Goal: Contribute content: Contribute content

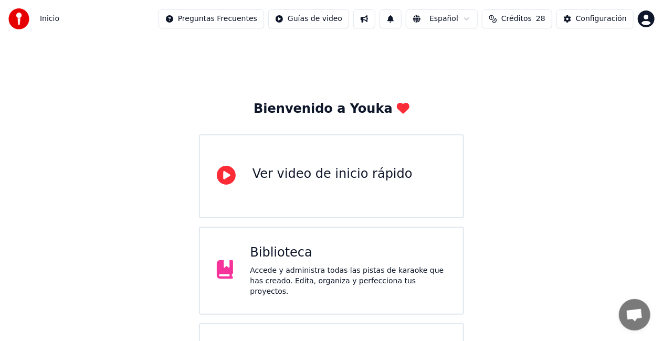
click at [536, 20] on span "28" at bounding box center [540, 19] width 9 height 10
click at [527, 95] on button "Actualizar" at bounding box center [516, 97] width 62 height 19
click at [467, 71] on td "250" at bounding box center [460, 69] width 41 height 19
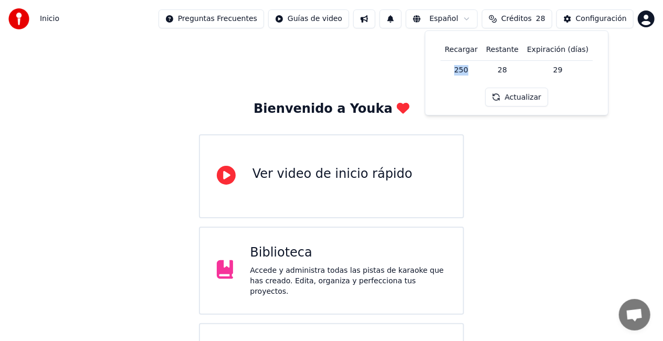
click at [467, 71] on td "250" at bounding box center [460, 69] width 41 height 19
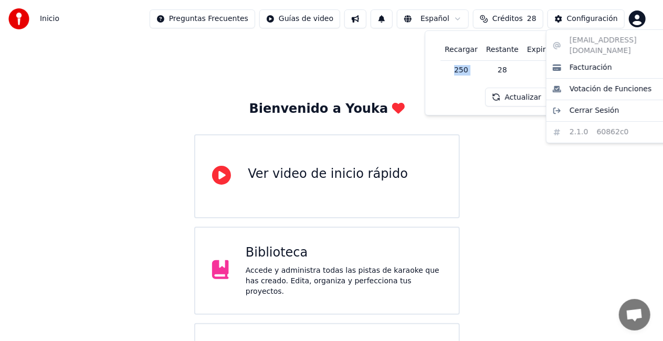
click at [645, 16] on html "Inicio Preguntas Frecuentes Guías de video Español Créditos 28 Configuración Bi…" at bounding box center [331, 273] width 663 height 546
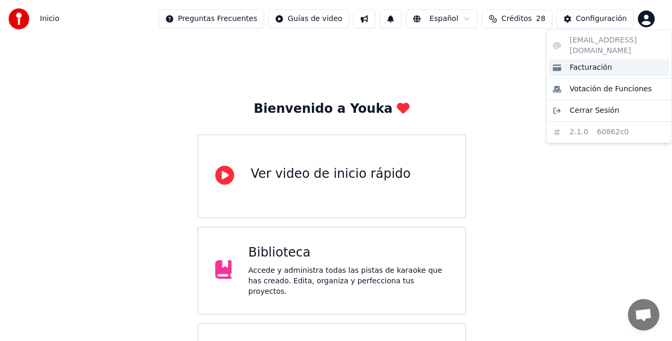
click at [592, 62] on span "Facturación" at bounding box center [590, 67] width 43 height 10
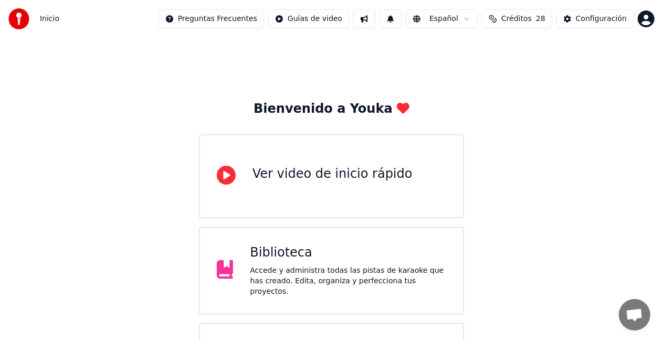
click at [265, 268] on div "Accede y administra todas las pistas de karaoke que has creado. Edita, organiza…" at bounding box center [348, 280] width 196 height 31
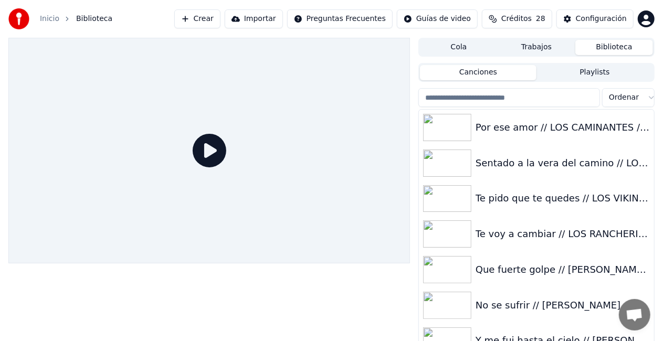
click at [528, 22] on span "Créditos" at bounding box center [516, 19] width 30 height 10
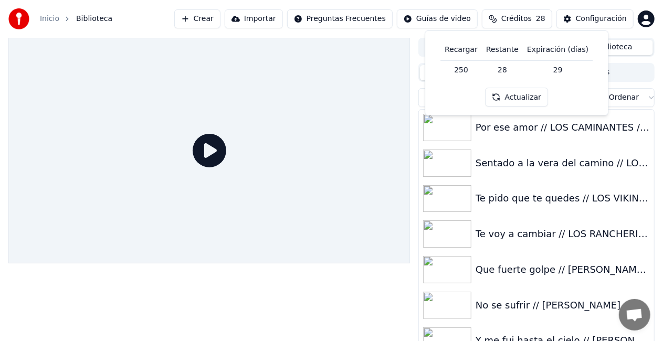
click at [591, 15] on div "Configuración" at bounding box center [601, 19] width 51 height 10
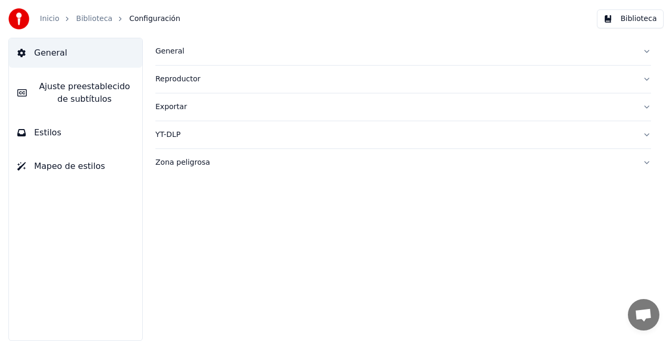
click at [640, 21] on button "Biblioteca" at bounding box center [630, 18] width 67 height 19
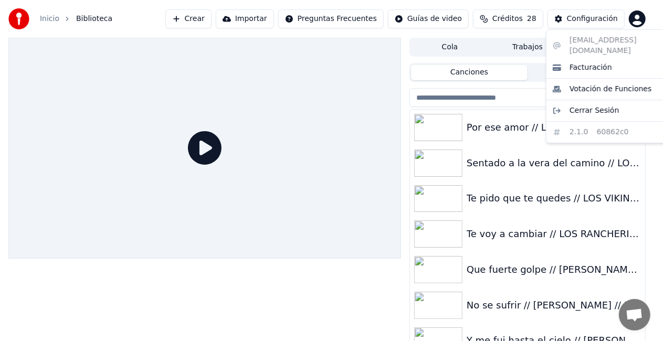
click at [640, 21] on html "Inicio Biblioteca Crear Importar Preguntas Frecuentes Guías de video Créditos 2…" at bounding box center [331, 170] width 663 height 341
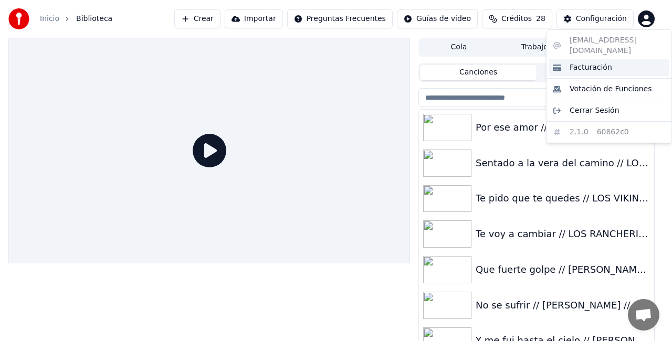
click at [599, 62] on span "Facturación" at bounding box center [590, 67] width 43 height 10
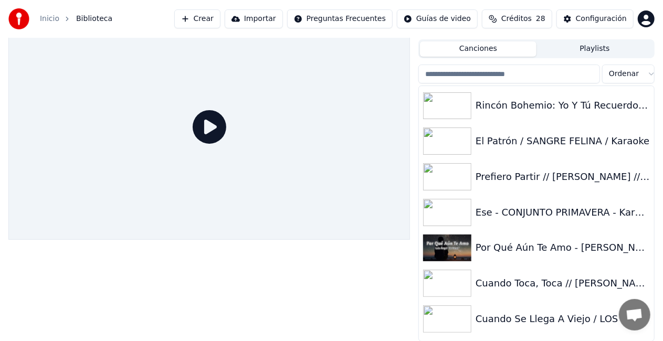
scroll to position [36084, 0]
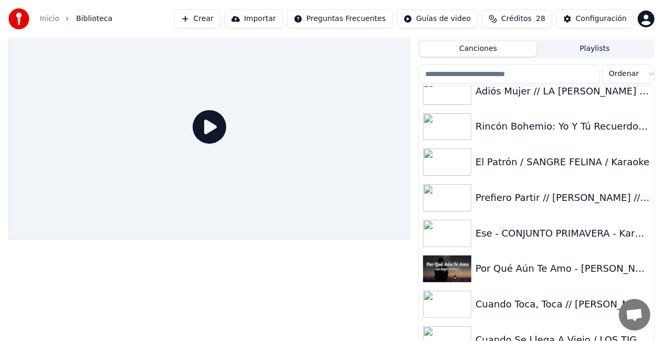
click at [382, 183] on div at bounding box center [208, 127] width 401 height 226
click at [522, 266] on div "Por Qué Aún Te Amo - [PERSON_NAME] "El Flaco"" at bounding box center [557, 268] width 164 height 15
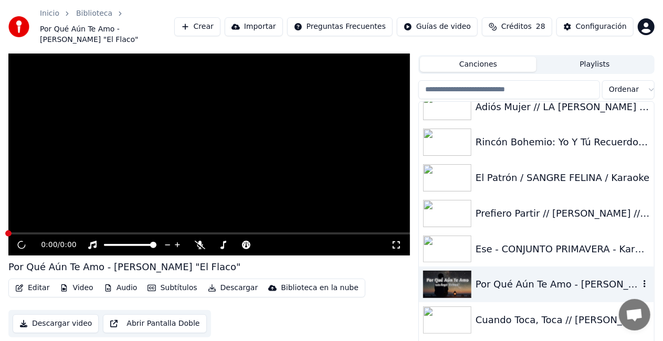
scroll to position [39, 0]
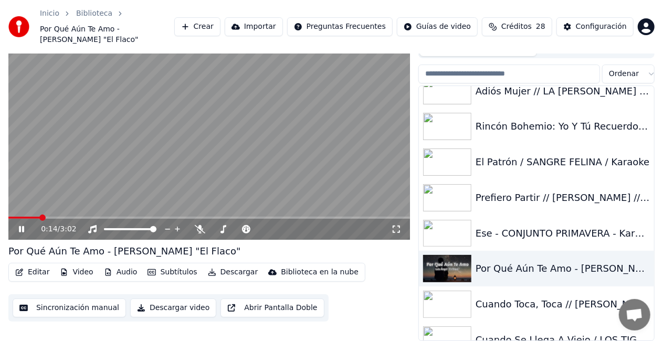
click at [20, 229] on icon at bounding box center [21, 229] width 5 height 6
click at [494, 71] on input "search" at bounding box center [509, 74] width 182 height 19
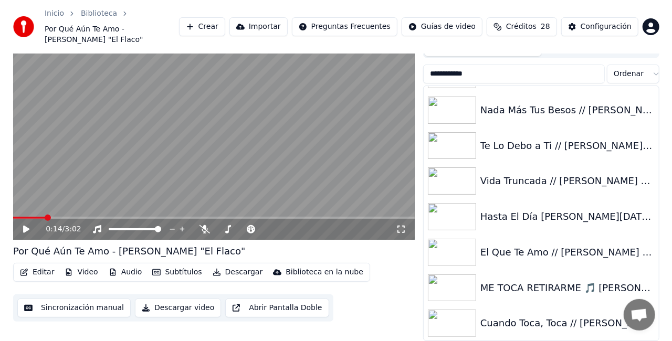
scroll to position [0, 0]
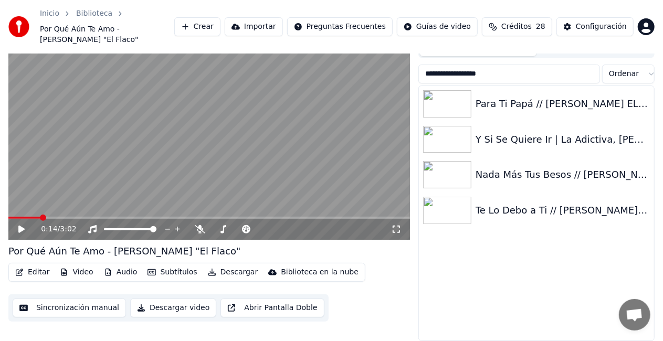
type input "**********"
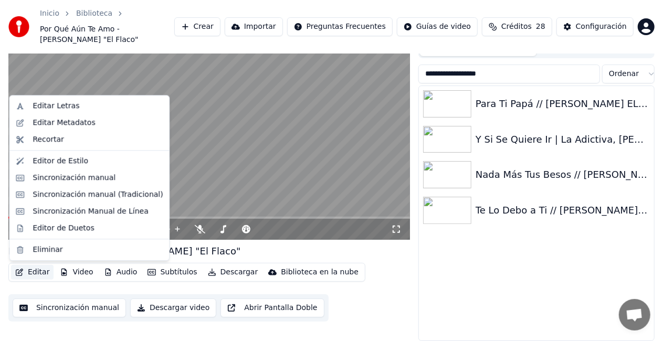
click at [31, 272] on button "Editar" at bounding box center [32, 272] width 43 height 15
click at [77, 122] on div "Editar Metadatos" at bounding box center [64, 123] width 62 height 10
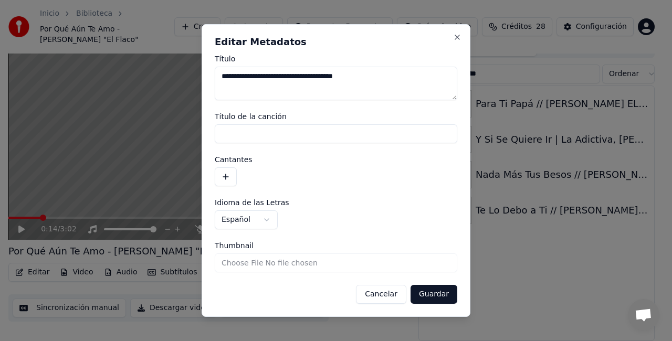
drag, startPoint x: 380, startPoint y: 77, endPoint x: 292, endPoint y: 75, distance: 88.7
click at [292, 75] on textarea "**********" at bounding box center [336, 84] width 242 height 34
type textarea "*"
type textarea "**********"
click at [252, 262] on input "Thumbnail" at bounding box center [336, 262] width 242 height 19
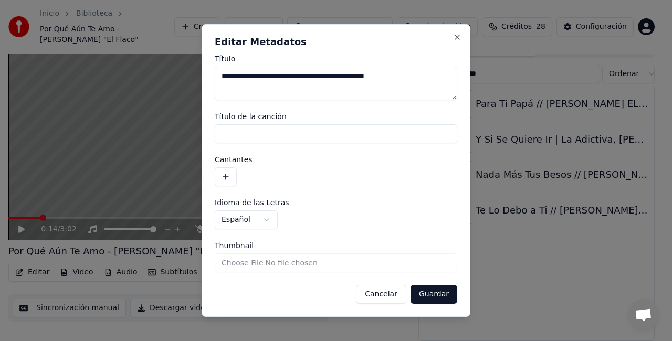
type input "**********"
click at [428, 294] on button "Guardar" at bounding box center [433, 294] width 47 height 19
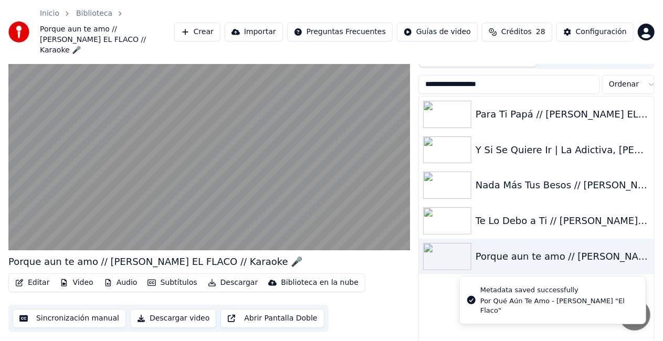
click at [34, 275] on button "Editar" at bounding box center [32, 282] width 43 height 15
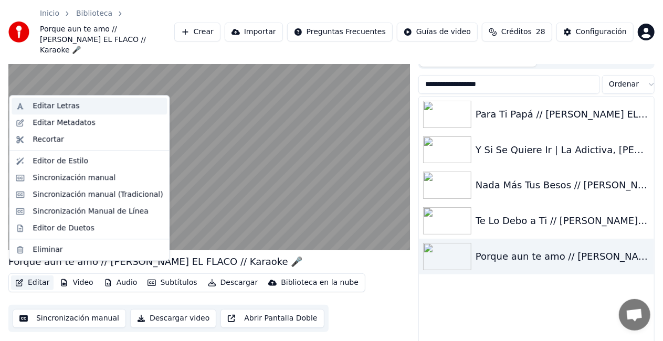
click at [60, 106] on div "Editar Letras" at bounding box center [56, 106] width 47 height 10
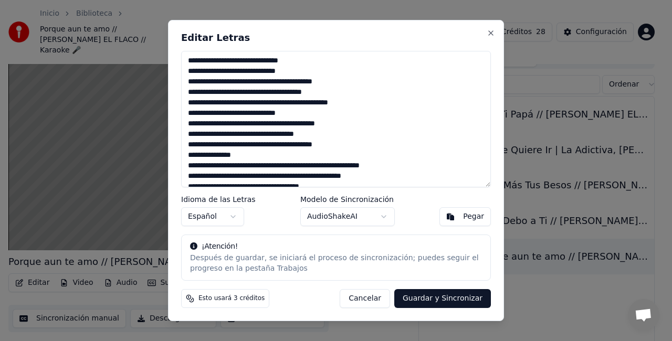
drag, startPoint x: 325, startPoint y: 59, endPoint x: 161, endPoint y: 63, distance: 164.3
click at [161, 63] on body "**********" at bounding box center [331, 131] width 663 height 341
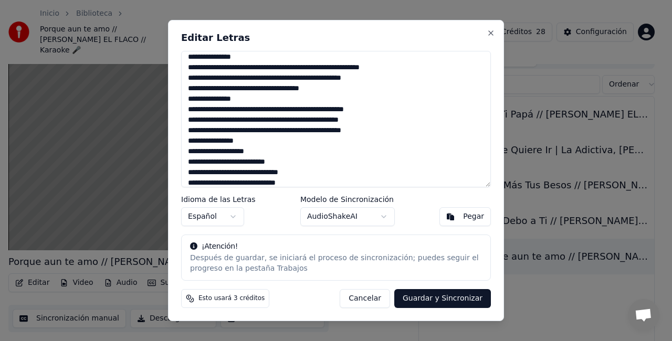
scroll to position [15, 0]
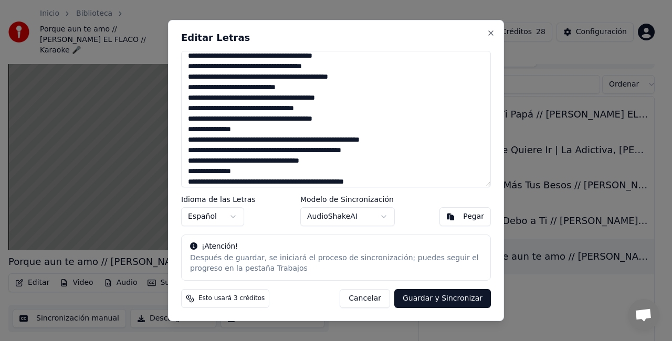
type textarea "**********"
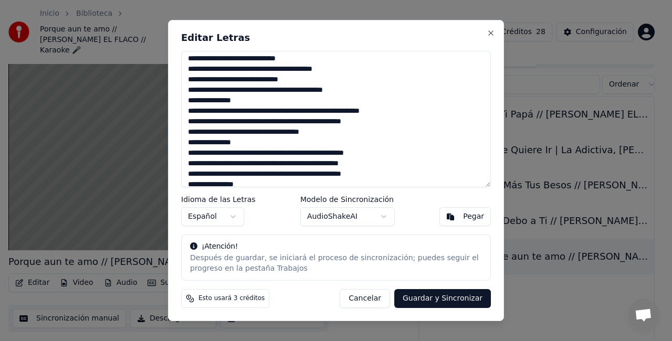
scroll to position [229, 0]
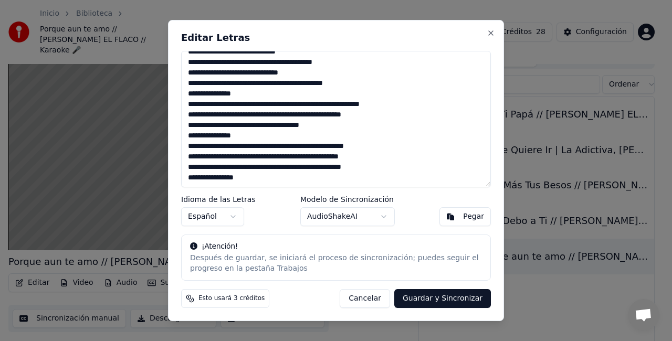
drag, startPoint x: 188, startPoint y: 52, endPoint x: 316, endPoint y: 229, distance: 218.0
click at [316, 229] on div "Editar Letras Idioma de las Letras Español Modelo de Sincronización AudioShakeA…" at bounding box center [336, 170] width 336 height 301
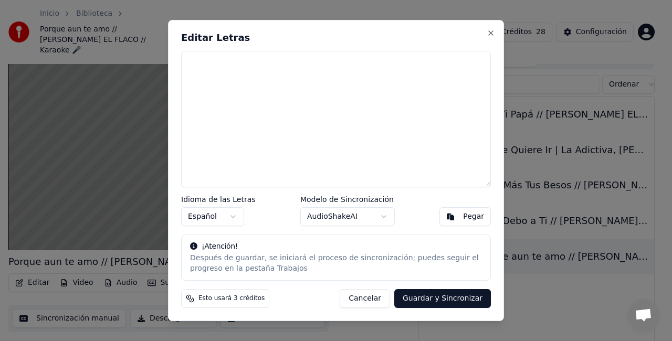
scroll to position [0, 0]
click at [477, 219] on div "Pegar" at bounding box center [473, 216] width 21 height 10
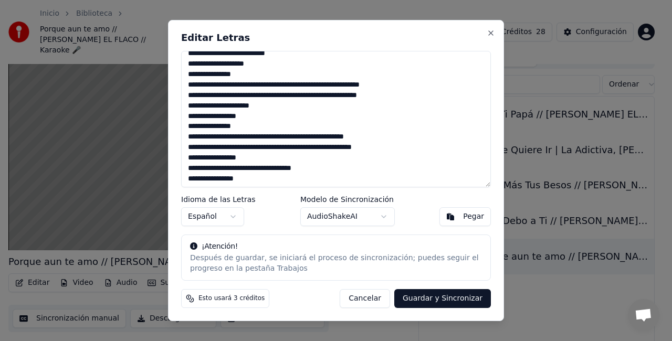
scroll to position [282, 0]
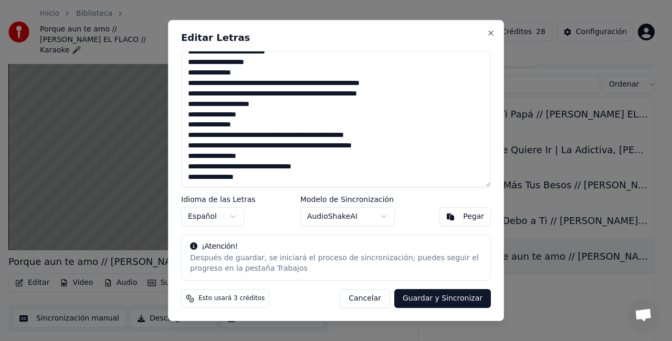
click at [425, 301] on button "Guardar y Sincronizar" at bounding box center [442, 298] width 97 height 19
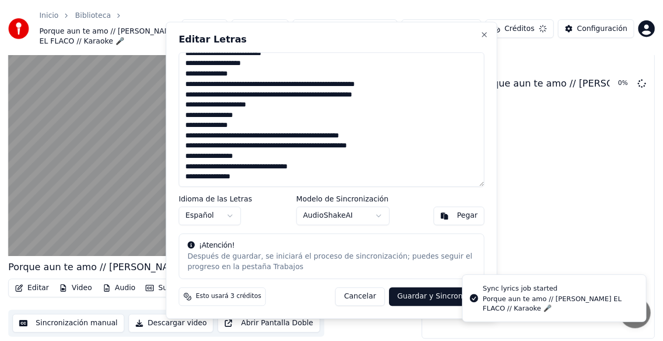
scroll to position [27, 0]
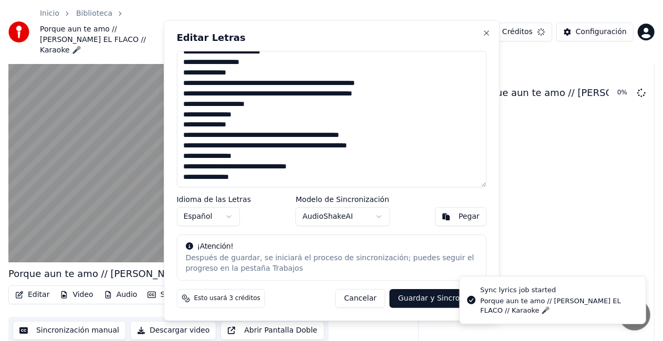
type textarea "**********"
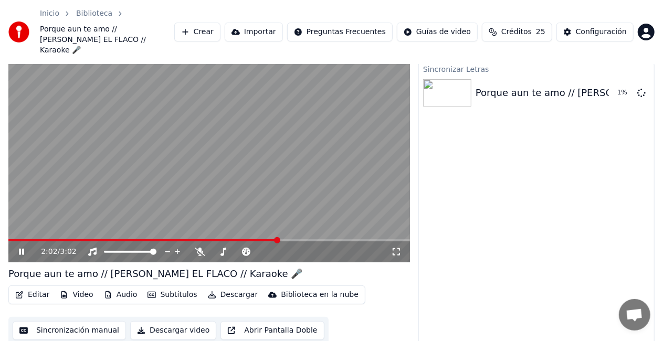
click at [24, 248] on icon at bounding box center [29, 252] width 24 height 8
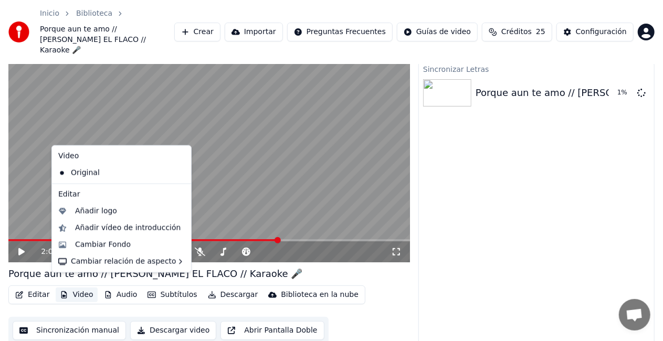
click at [78, 288] on button "Video" at bounding box center [76, 295] width 41 height 15
click at [95, 243] on div "Cambiar Fondo" at bounding box center [103, 245] width 56 height 10
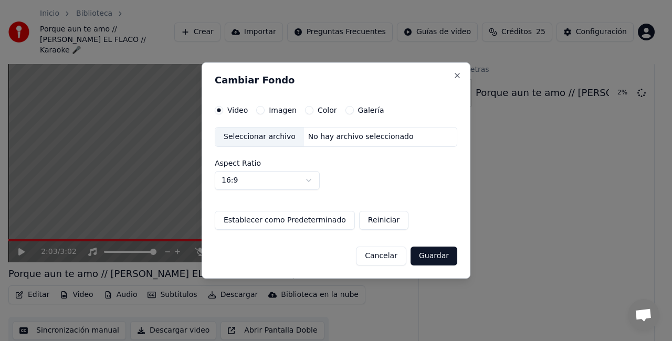
click at [253, 137] on div "Seleccionar archivo" at bounding box center [259, 137] width 89 height 19
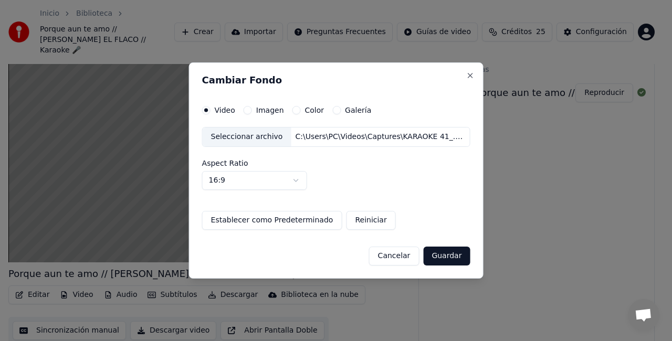
click at [434, 252] on button "Guardar" at bounding box center [446, 256] width 47 height 19
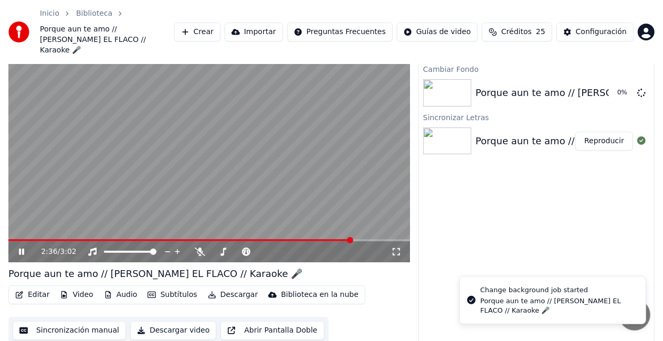
click at [110, 146] on video at bounding box center [208, 150] width 401 height 226
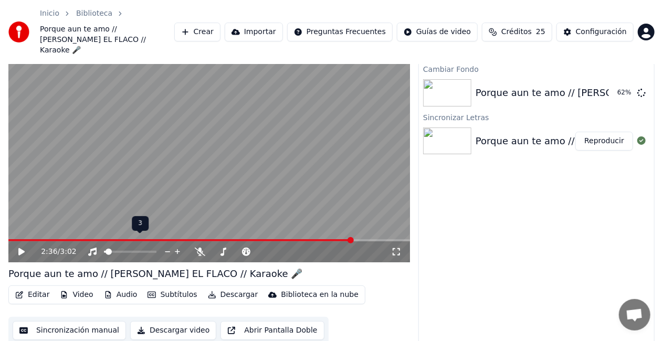
click at [105, 251] on span at bounding box center [105, 252] width 2 height 2
click at [600, 83] on button "Reproducir" at bounding box center [604, 92] width 58 height 19
drag, startPoint x: 110, startPoint y: 236, endPoint x: 119, endPoint y: 240, distance: 10.1
click at [119, 247] on div at bounding box center [140, 252] width 84 height 10
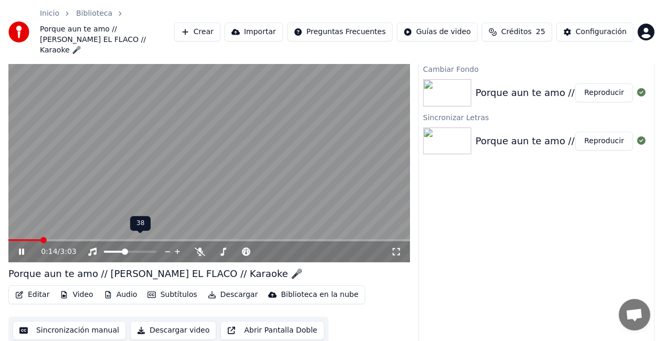
click at [124, 249] on span at bounding box center [125, 252] width 6 height 6
click at [82, 13] on link "Biblioteca" at bounding box center [94, 13] width 36 height 10
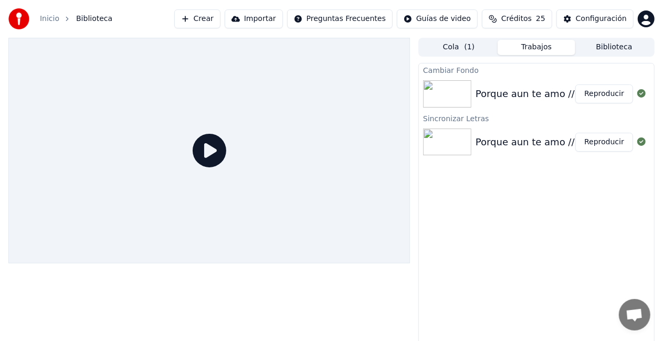
click at [620, 44] on button "Biblioteca" at bounding box center [614, 47] width 78 height 15
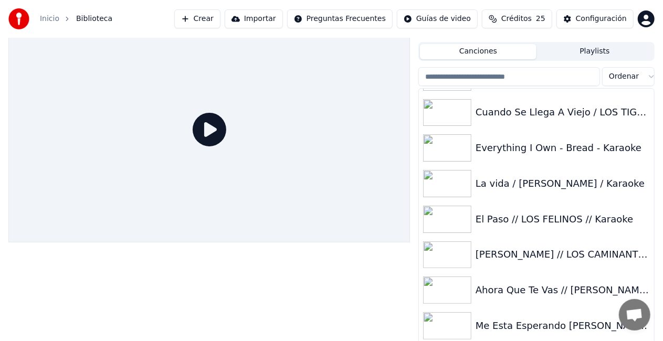
scroll to position [24, 0]
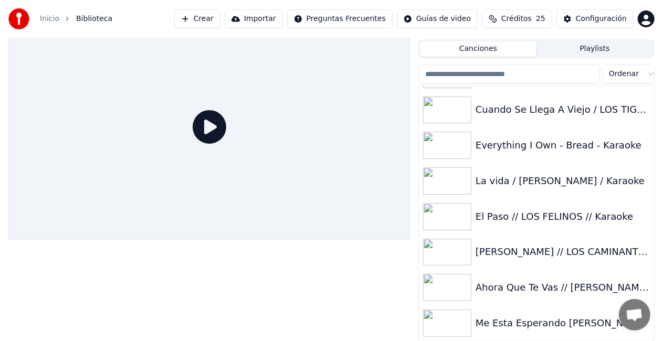
click at [536, 321] on div "Me Esta Esperando [PERSON_NAME] // [PERSON_NAME] // [GEOGRAPHIC_DATA]" at bounding box center [557, 323] width 164 height 15
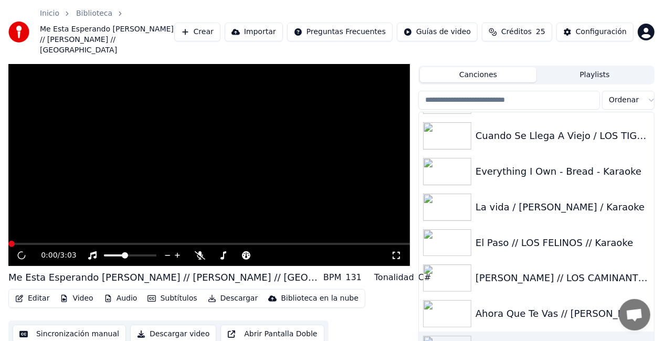
scroll to position [39, 0]
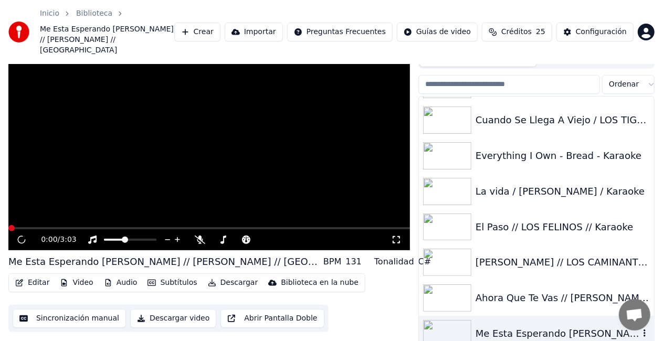
click at [536, 326] on div "Me Esta Esperando [PERSON_NAME] // [PERSON_NAME] // [GEOGRAPHIC_DATA]" at bounding box center [557, 333] width 164 height 15
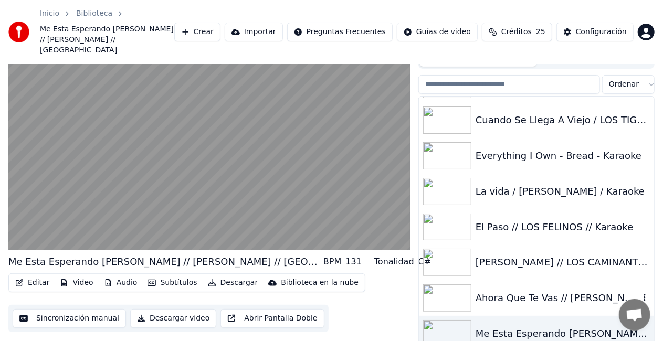
click at [541, 291] on div "Ahora Que Te Vas // [PERSON_NAME] // Karaoke" at bounding box center [557, 298] width 164 height 15
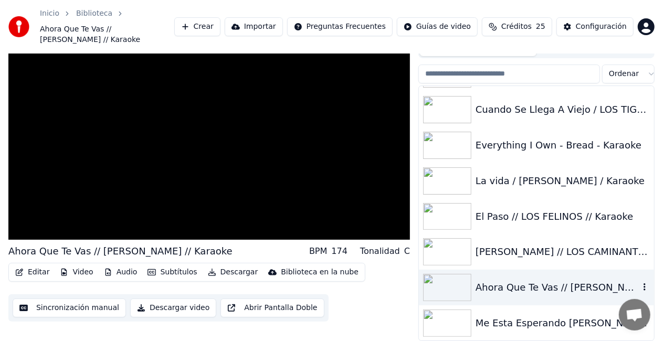
click at [541, 289] on div "Ahora Que Te Vas // [PERSON_NAME] // Karaoke" at bounding box center [557, 287] width 164 height 15
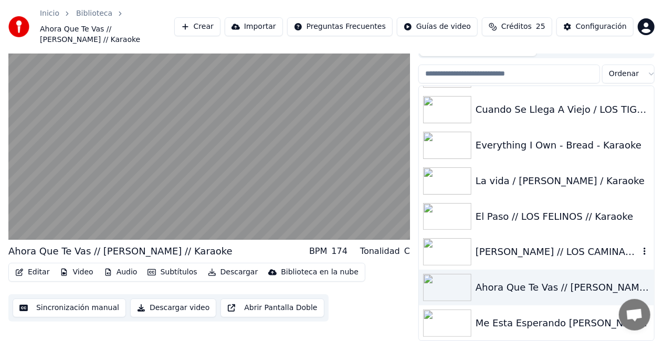
click at [535, 253] on div "[PERSON_NAME] // LOS CAMINANTES // Karaoke" at bounding box center [557, 252] width 164 height 15
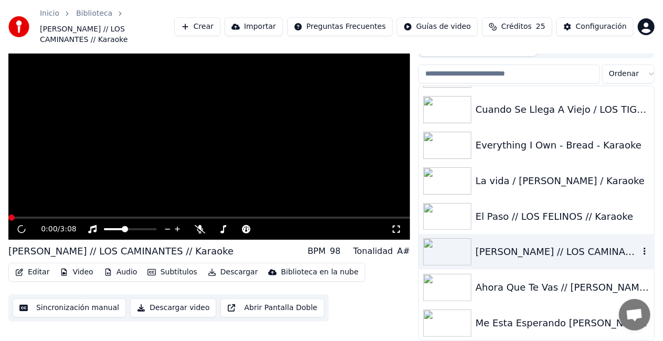
click at [535, 253] on div "[PERSON_NAME] // LOS CAMINANTES // Karaoke" at bounding box center [557, 252] width 164 height 15
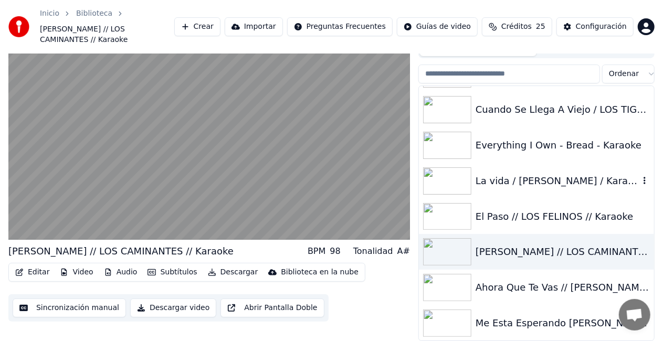
click at [522, 185] on div "La vida / [PERSON_NAME] / Karaoke" at bounding box center [557, 181] width 164 height 15
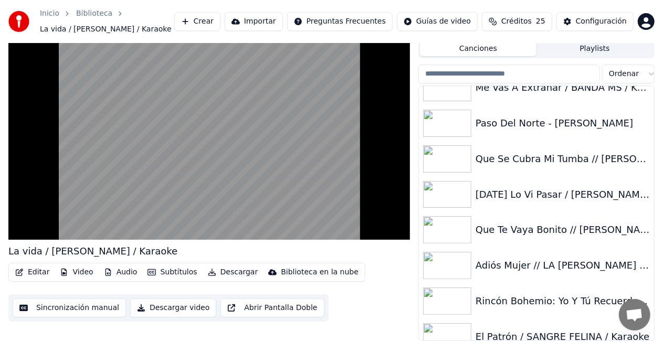
scroll to position [35860, 0]
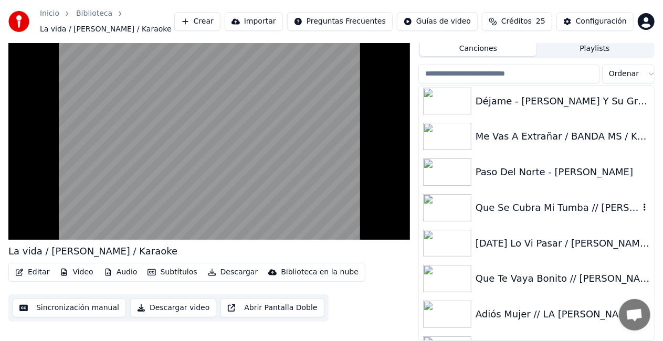
click at [513, 194] on div "Que Se Cubra Mi Tumba // [PERSON_NAME] LA DEL BARRIO // [GEOGRAPHIC_DATA] 🎤" at bounding box center [536, 208] width 235 height 36
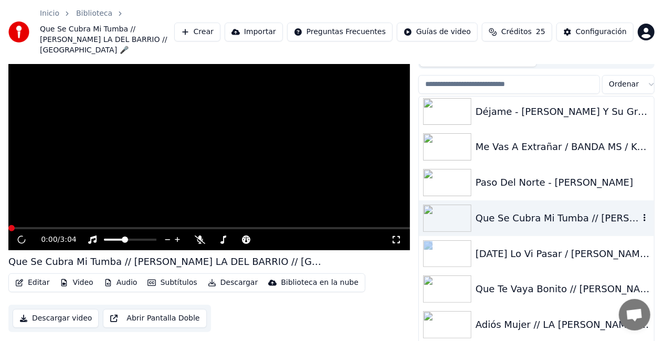
click at [513, 200] on div "Que Se Cubra Mi Tumba // [PERSON_NAME] LA DEL BARRIO // [GEOGRAPHIC_DATA] 🎤" at bounding box center [536, 218] width 235 height 36
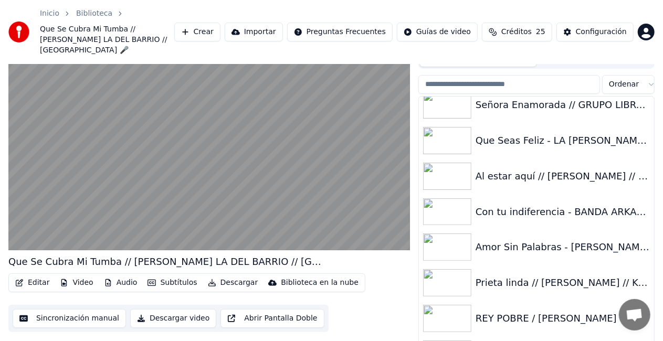
scroll to position [35497, 0]
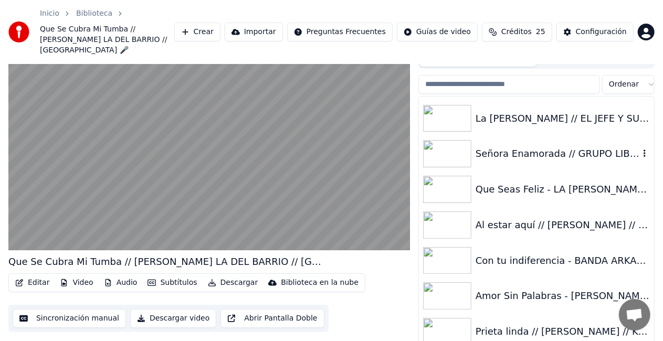
click at [524, 146] on div "Señora Enamorada // GRUPO LIBRA // Karaoke 🎤" at bounding box center [557, 153] width 164 height 15
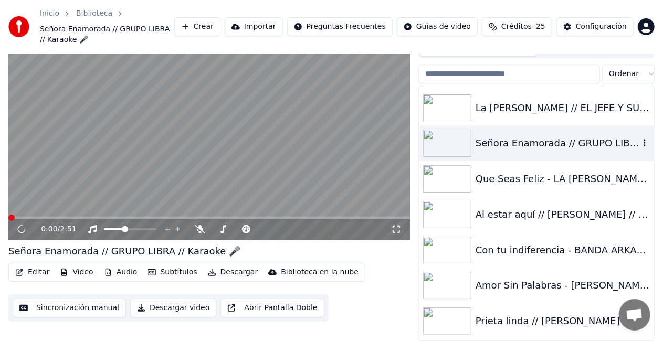
click at [524, 145] on div "Señora Enamorada // GRUPO LIBRA // Karaoke 🎤" at bounding box center [557, 143] width 164 height 15
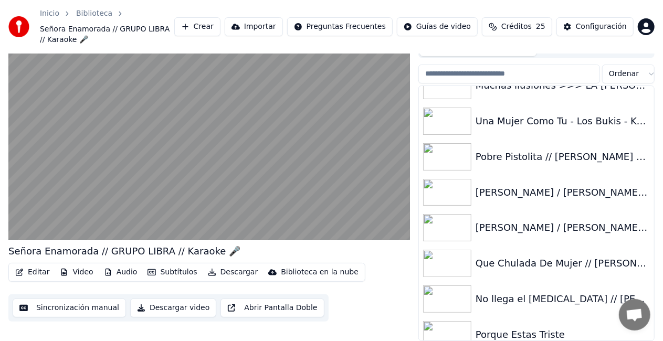
scroll to position [35069, 0]
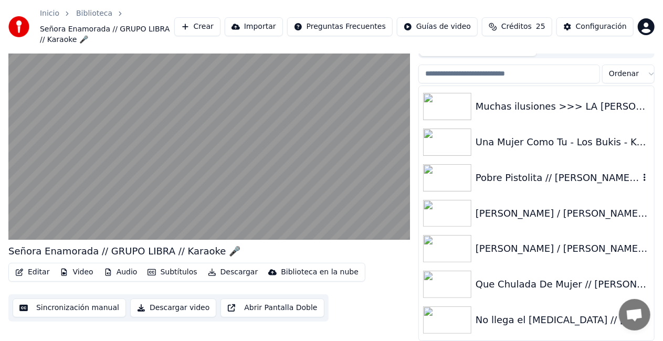
click at [494, 180] on div "Pobre Pistolita // [PERSON_NAME] LA DEL BARRIO // [GEOGRAPHIC_DATA] 🎤" at bounding box center [557, 178] width 164 height 15
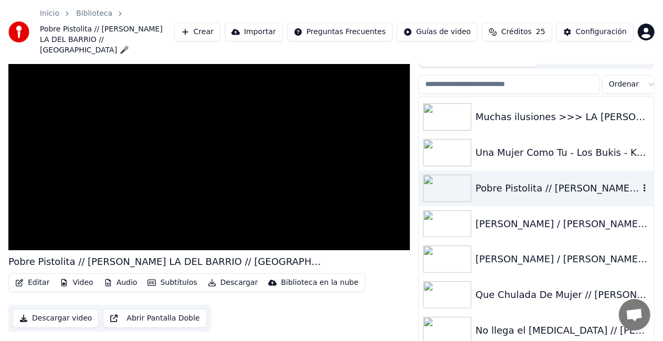
click at [494, 181] on div "Pobre Pistolita // [PERSON_NAME] LA DEL BARRIO // [GEOGRAPHIC_DATA] 🎤" at bounding box center [557, 188] width 164 height 15
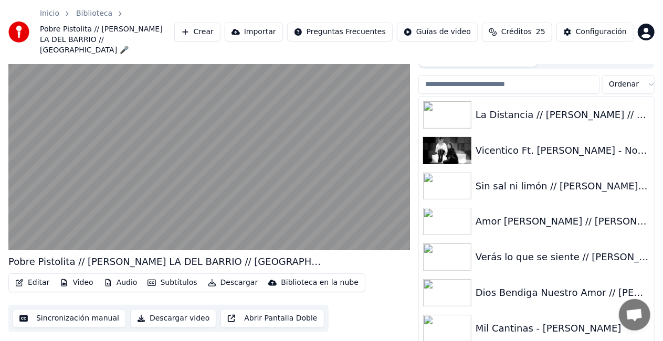
scroll to position [34594, 0]
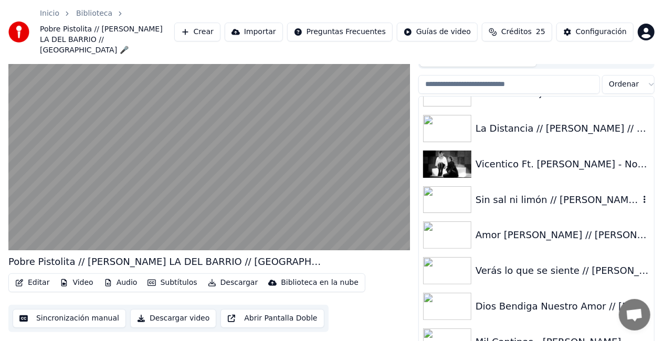
click at [516, 193] on div "Sin sal ni limón // [PERSON_NAME] // Karaoke 🎤" at bounding box center [557, 200] width 164 height 15
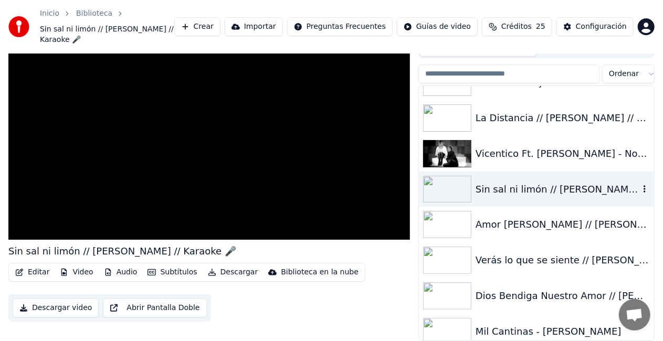
click at [516, 188] on div "Sin sal ni limón // [PERSON_NAME] // Karaoke 🎤" at bounding box center [557, 189] width 164 height 15
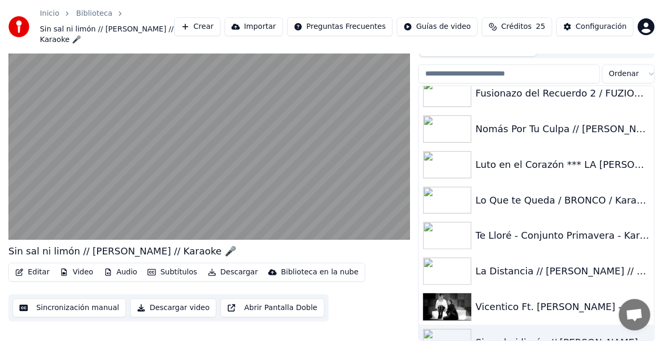
scroll to position [34419, 0]
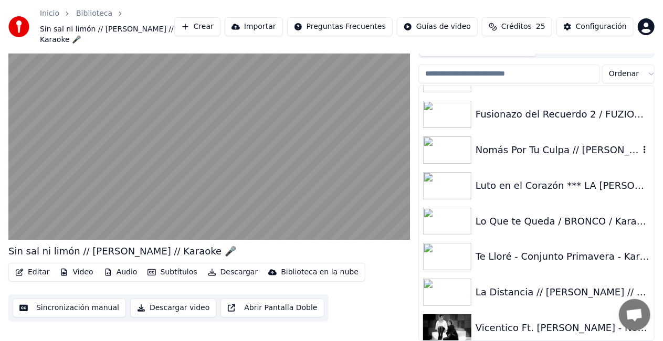
click at [512, 144] on div "Nomás Por Tu Culpa // [PERSON_NAME] // Karaoke 🎤" at bounding box center [557, 150] width 164 height 15
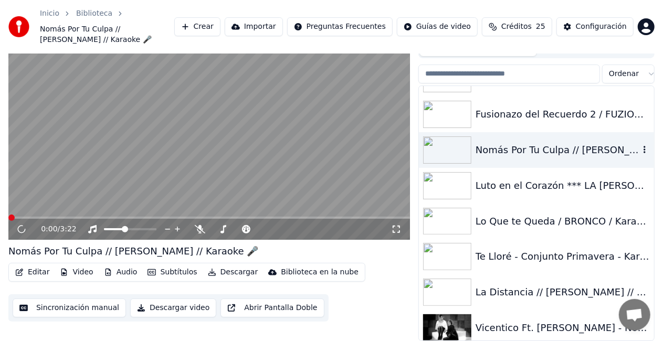
click at [512, 144] on div "Nomás Por Tu Culpa // [PERSON_NAME] // Karaoke 🎤" at bounding box center [557, 150] width 164 height 15
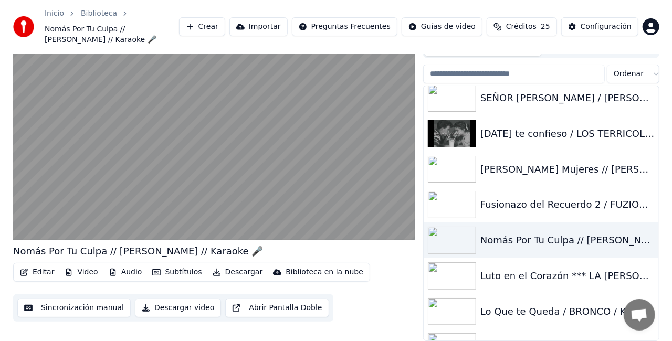
scroll to position [34293, 0]
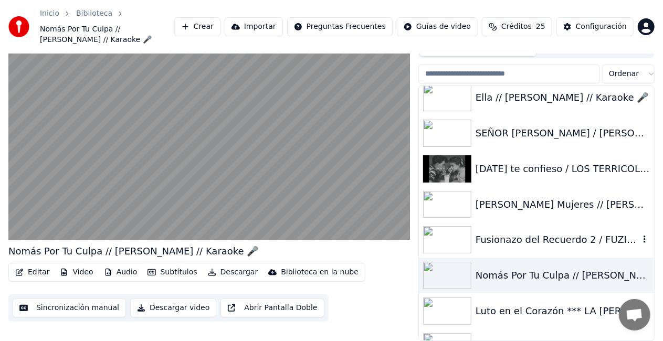
click at [519, 241] on div "Fusionazo del Recuerdo 2 / FUZION 4 DE [GEOGRAPHIC_DATA] / [GEOGRAPHIC_DATA]" at bounding box center [557, 239] width 164 height 15
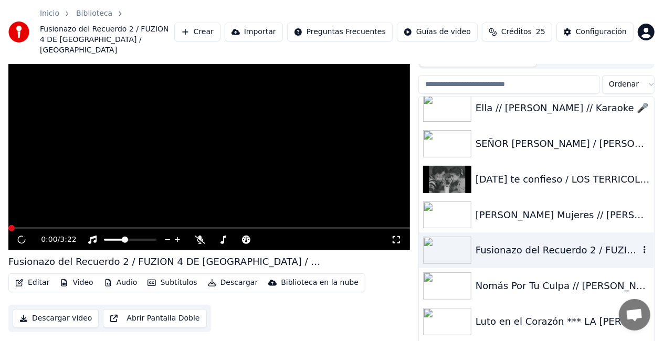
click at [519, 243] on div "Fusionazo del Recuerdo 2 / FUZION 4 DE [GEOGRAPHIC_DATA] / [GEOGRAPHIC_DATA]" at bounding box center [557, 250] width 164 height 15
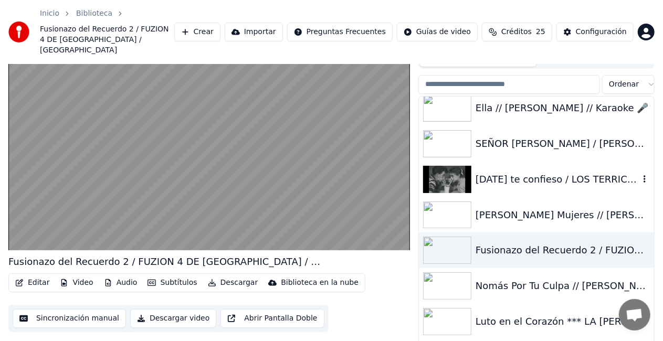
click at [525, 172] on div "[DATE] te confieso / LOS TERRICOLAS / [PERSON_NAME]" at bounding box center [557, 179] width 164 height 15
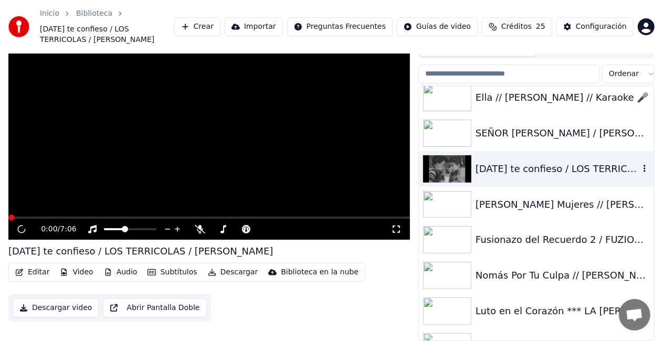
click at [525, 169] on div "[DATE] te confieso / LOS TERRICOLAS / [PERSON_NAME]" at bounding box center [557, 169] width 164 height 15
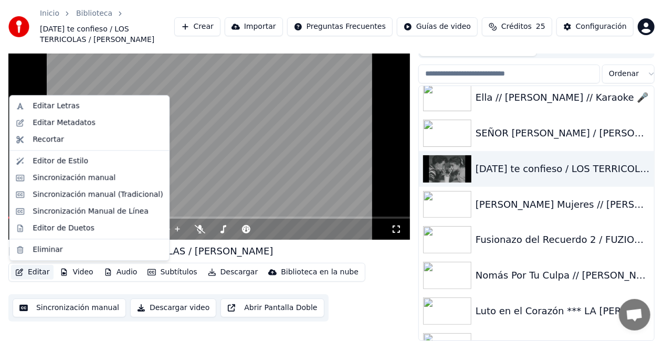
click at [41, 271] on button "Editar" at bounding box center [32, 272] width 43 height 15
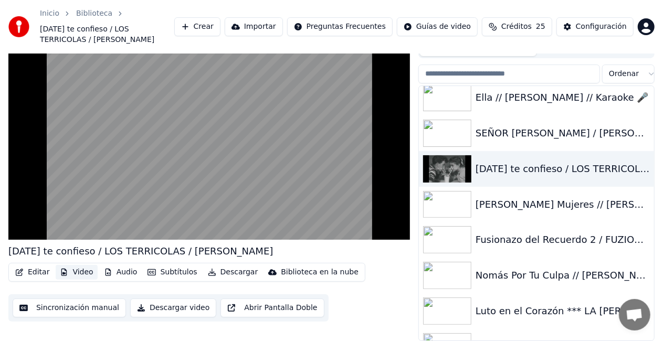
click at [76, 272] on button "Video" at bounding box center [76, 272] width 41 height 15
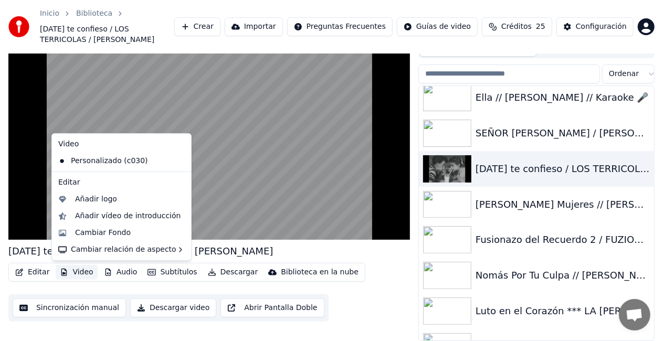
click at [76, 272] on button "Video" at bounding box center [76, 272] width 41 height 15
click at [97, 231] on div "Cambiar Fondo" at bounding box center [103, 233] width 56 height 10
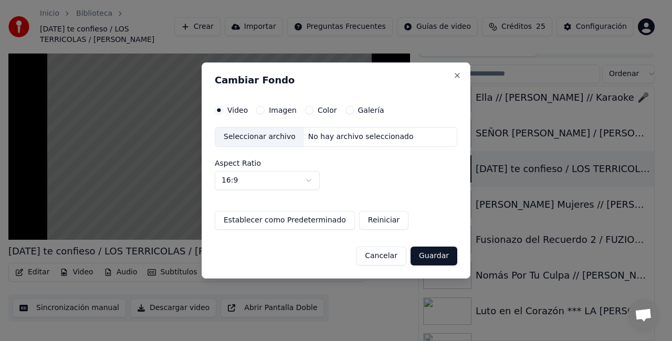
click at [231, 139] on div "Seleccionar archivo" at bounding box center [259, 137] width 89 height 19
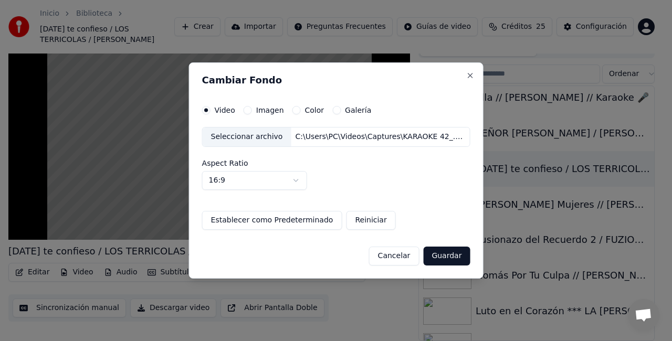
click at [430, 254] on button "Guardar" at bounding box center [446, 256] width 47 height 19
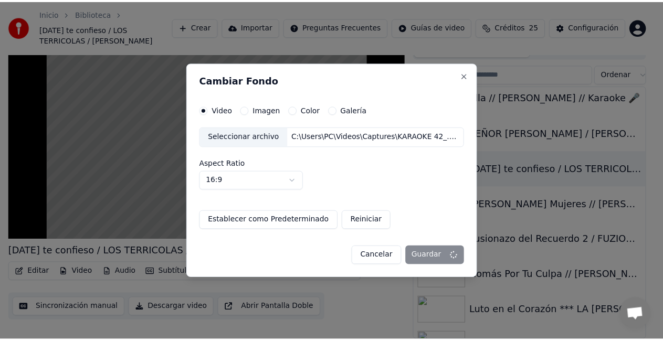
scroll to position [27, 0]
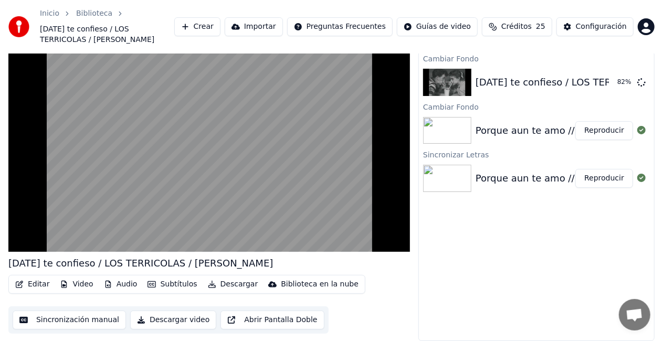
click at [592, 131] on button "Reproducir" at bounding box center [604, 130] width 58 height 19
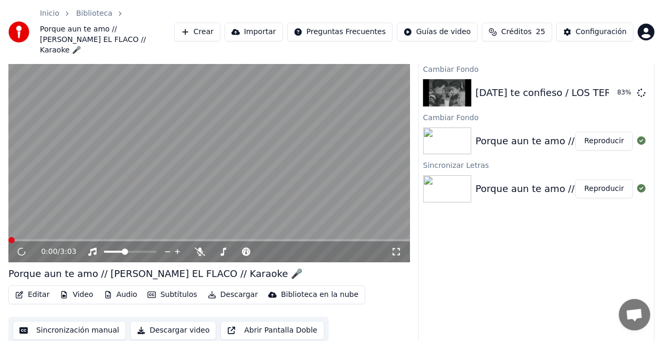
click at [229, 288] on button "Descargar" at bounding box center [233, 295] width 59 height 15
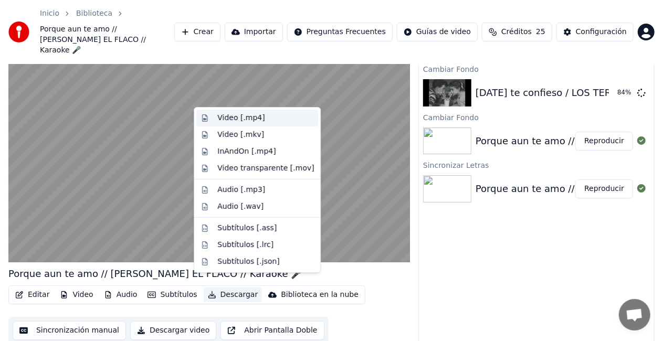
click at [234, 118] on div "Video [.mp4]" at bounding box center [240, 118] width 47 height 10
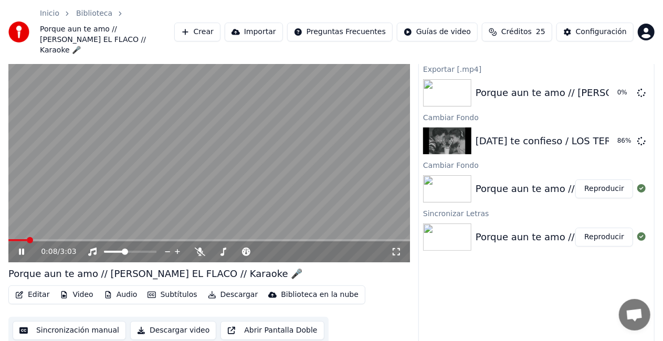
click at [22, 248] on icon at bounding box center [29, 252] width 24 height 8
click at [605, 132] on button "Reproducir" at bounding box center [604, 141] width 58 height 19
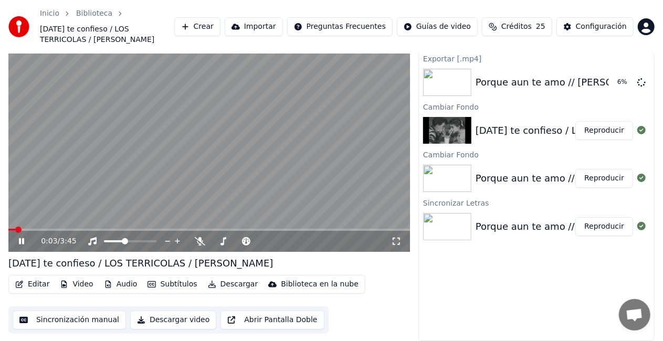
click at [24, 238] on icon at bounding box center [29, 241] width 24 height 8
click at [196, 322] on button "Descargar video" at bounding box center [173, 320] width 86 height 19
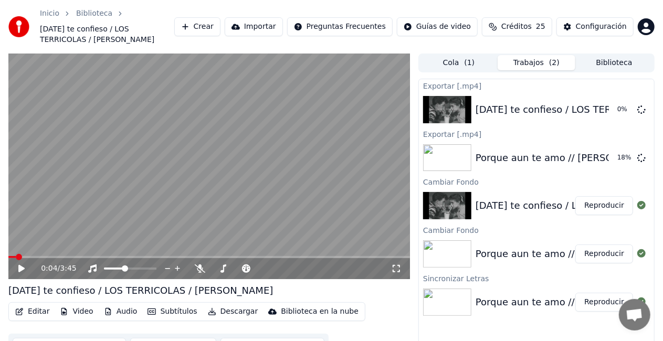
click at [618, 63] on button "Biblioteca" at bounding box center [614, 62] width 78 height 15
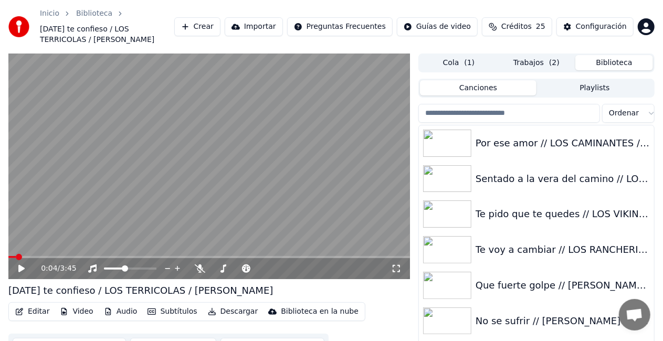
click at [517, 112] on input "search" at bounding box center [509, 113] width 182 height 19
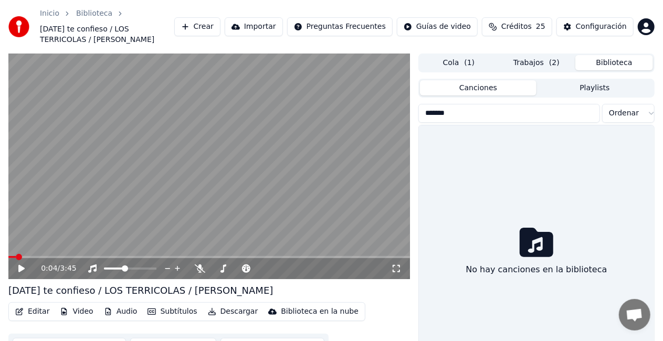
click at [607, 62] on button "Biblioteca" at bounding box center [614, 62] width 78 height 15
drag, startPoint x: 607, startPoint y: 62, endPoint x: 511, endPoint y: 111, distance: 108.4
click at [588, 70] on button "Biblioteca" at bounding box center [614, 62] width 78 height 15
click at [435, 113] on input "*******" at bounding box center [509, 113] width 182 height 19
click at [471, 113] on input "*******" at bounding box center [509, 113] width 182 height 19
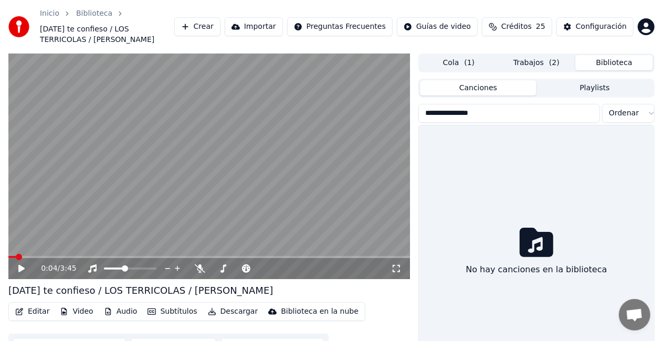
click at [512, 117] on input "**********" at bounding box center [509, 113] width 182 height 19
type input "*"
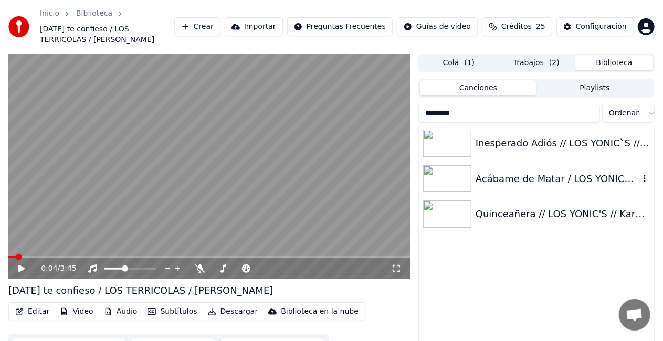
type input "*********"
click at [504, 178] on div "Acábame de Matar / LOS YONICS / Karaoke" at bounding box center [557, 179] width 164 height 15
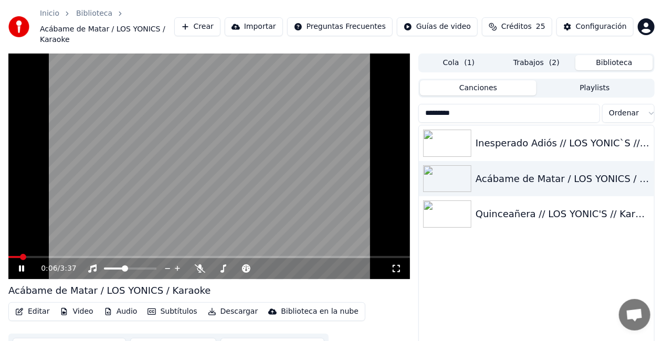
click at [22, 267] on icon at bounding box center [21, 268] width 5 height 6
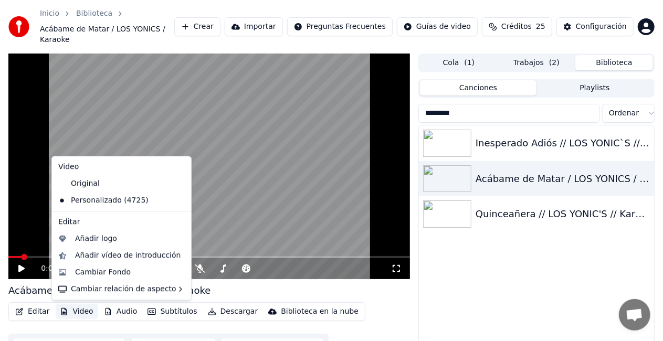
click at [80, 313] on button "Video" at bounding box center [76, 311] width 41 height 15
click at [103, 273] on div "Cambiar Fondo" at bounding box center [103, 272] width 56 height 10
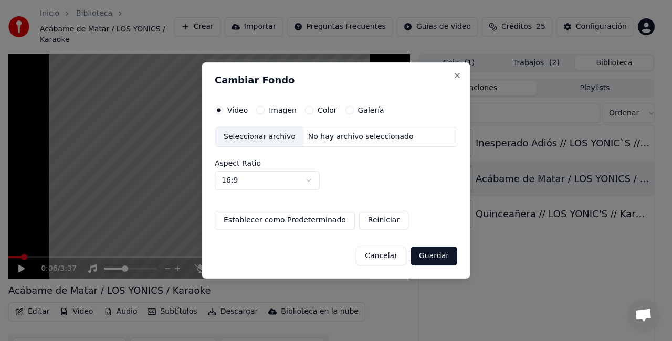
click at [278, 136] on div "Seleccionar archivo" at bounding box center [259, 137] width 89 height 19
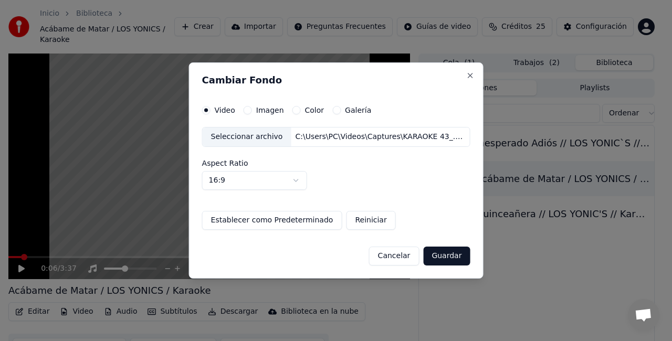
click at [430, 254] on button "Guardar" at bounding box center [446, 256] width 47 height 19
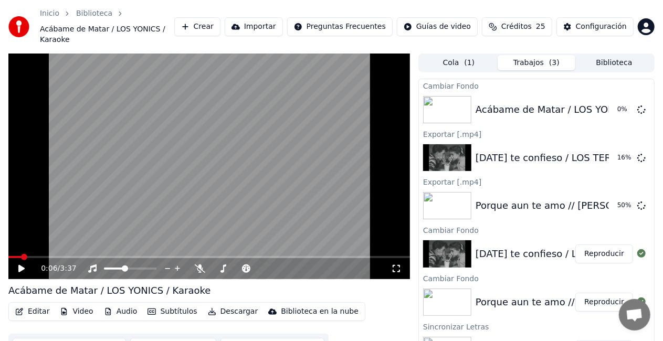
click at [40, 313] on button "Editar" at bounding box center [32, 311] width 43 height 15
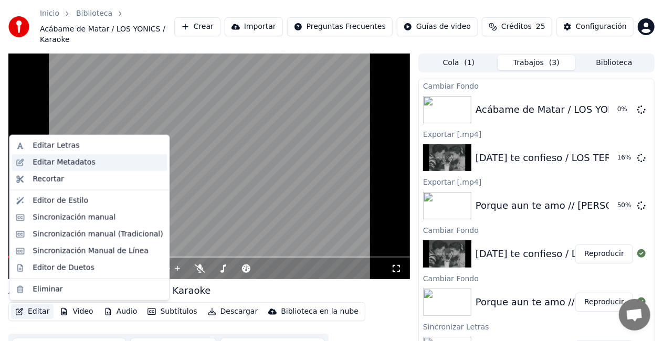
click at [74, 162] on div "Editar Metadatos" at bounding box center [64, 162] width 62 height 10
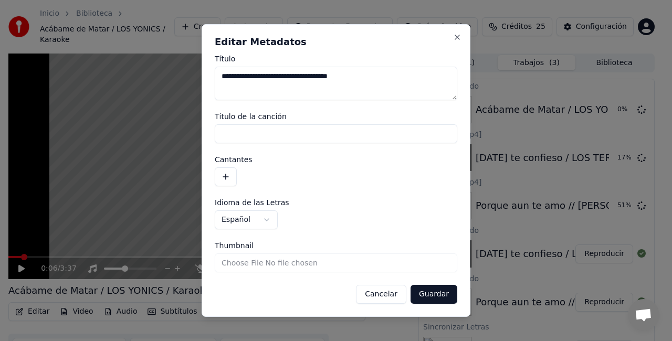
click at [284, 267] on input "Thumbnail" at bounding box center [336, 262] width 242 height 19
type input "**********"
click at [434, 289] on button "Guardar" at bounding box center [433, 294] width 47 height 19
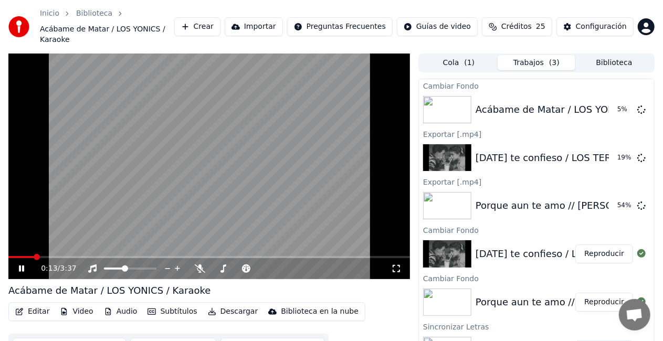
click at [269, 191] on video at bounding box center [208, 167] width 401 height 226
click at [607, 61] on button "Biblioteca" at bounding box center [614, 62] width 78 height 15
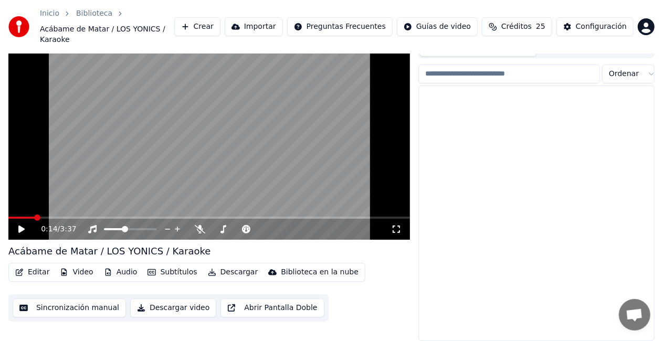
scroll to position [36315, 0]
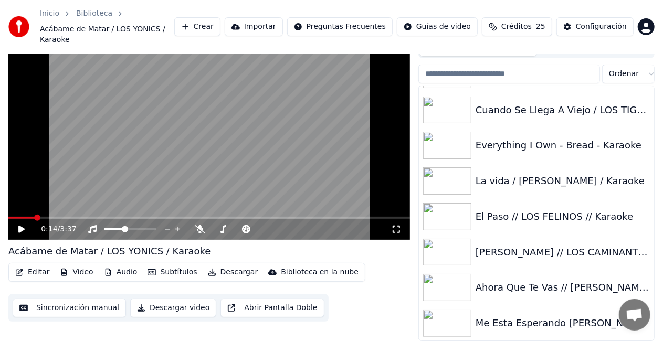
click at [535, 321] on div "Me Esta Esperando [PERSON_NAME] // [PERSON_NAME] // [GEOGRAPHIC_DATA]" at bounding box center [557, 323] width 164 height 15
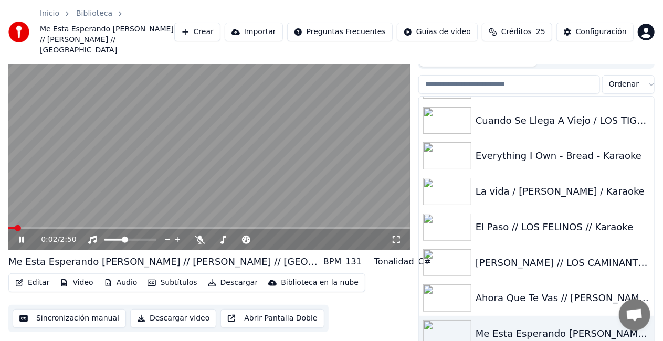
click at [38, 275] on button "Editar" at bounding box center [32, 282] width 43 height 15
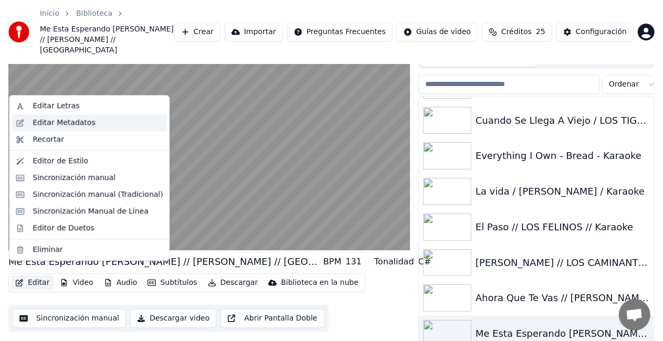
click at [69, 122] on div "Editar Metadatos" at bounding box center [64, 123] width 62 height 10
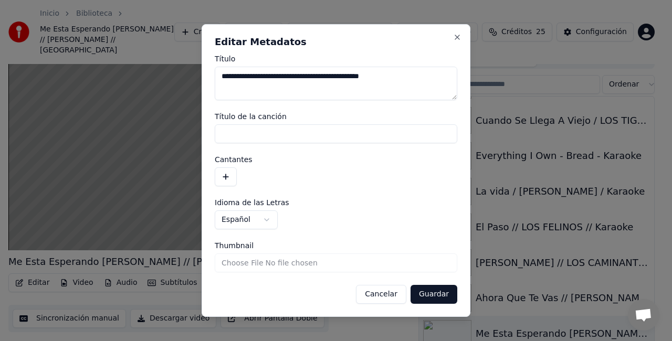
click at [279, 267] on input "Thumbnail" at bounding box center [336, 262] width 242 height 19
type input "**********"
click at [443, 294] on button "Guardar" at bounding box center [433, 294] width 47 height 19
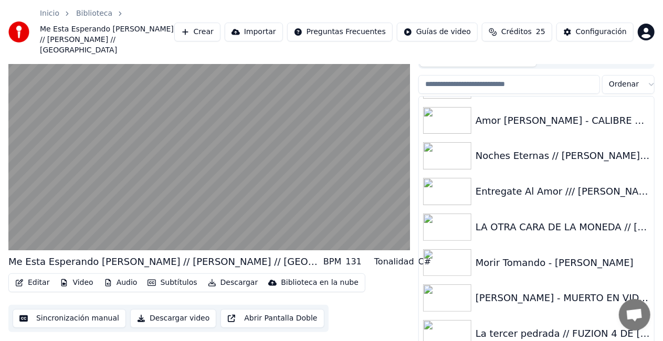
click at [518, 291] on div "[PERSON_NAME] - MUERTO EN VIDA // Karaoke 🎤" at bounding box center [562, 298] width 174 height 15
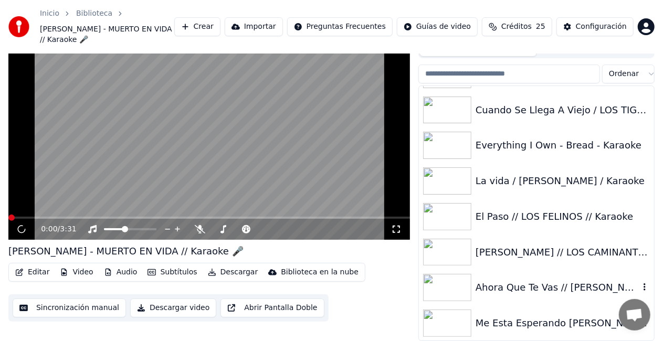
click at [528, 290] on div "Ahora Que Te Vas // [PERSON_NAME] // Karaoke" at bounding box center [557, 287] width 164 height 15
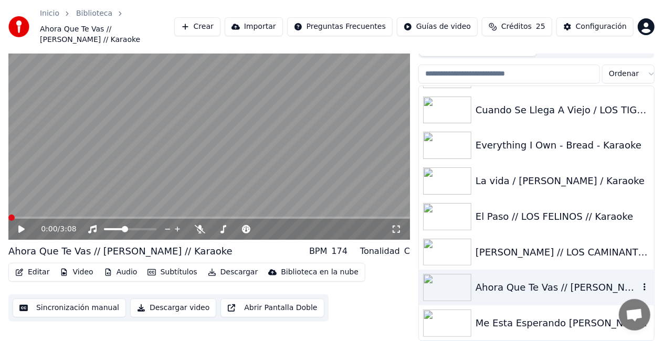
click at [528, 290] on div "Ahora Que Te Vas // [PERSON_NAME] // Karaoke" at bounding box center [557, 287] width 164 height 15
click at [21, 231] on icon at bounding box center [21, 229] width 6 height 7
click at [228, 159] on video at bounding box center [208, 127] width 401 height 226
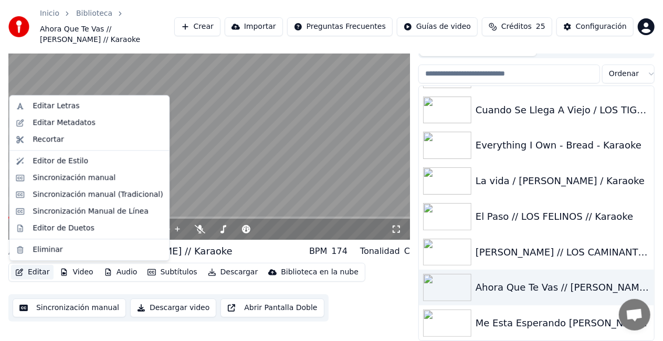
click at [37, 269] on button "Editar" at bounding box center [32, 272] width 43 height 15
click at [71, 125] on div "Editar Metadatos" at bounding box center [64, 123] width 62 height 10
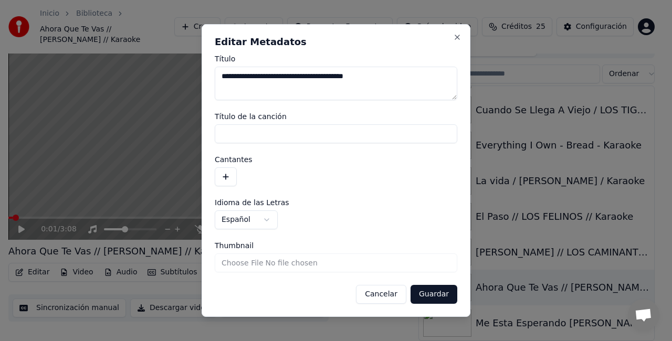
click at [285, 260] on input "Thumbnail" at bounding box center [336, 262] width 242 height 19
type input "**********"
click at [432, 290] on button "Guardar" at bounding box center [433, 294] width 47 height 19
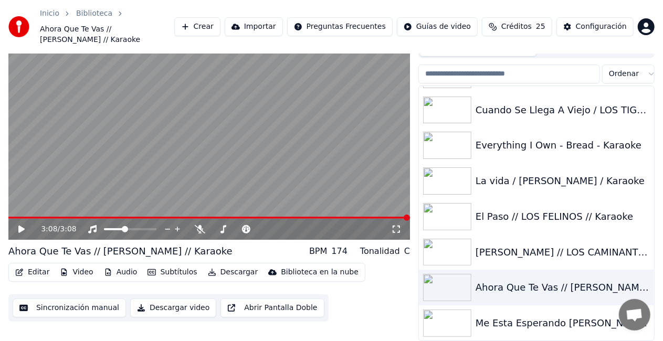
click at [228, 272] on button "Descargar" at bounding box center [233, 272] width 59 height 15
click at [370, 309] on div "Editar Video Audio Subtítulos Descargar Biblioteca en la nube Sincronización ma…" at bounding box center [208, 292] width 401 height 59
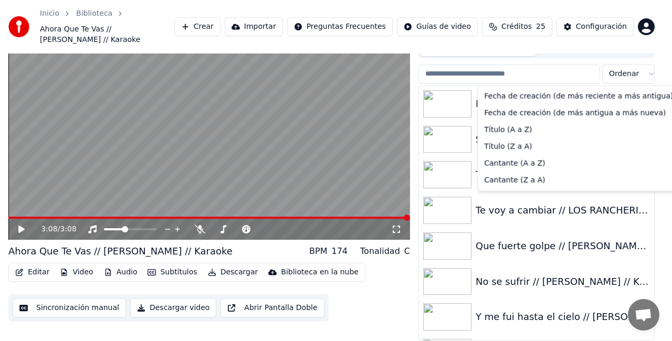
click at [615, 75] on html "Inicio Biblioteca Ahora Que Te Vas // [PERSON_NAME] // Karaoke Crear Importar P…" at bounding box center [336, 131] width 672 height 341
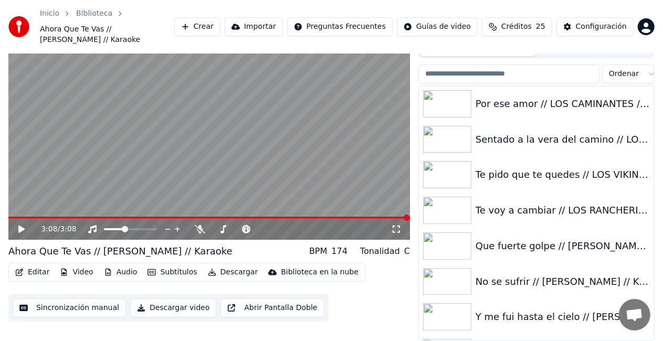
click at [501, 73] on html "Inicio Biblioteca Ahora Que Te Vas // [PERSON_NAME] // Karaoke Crear Importar P…" at bounding box center [331, 131] width 663 height 341
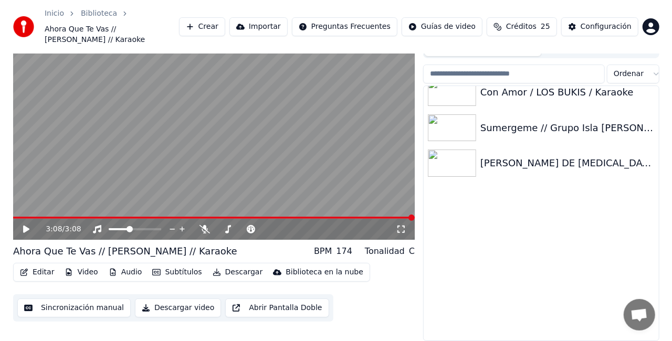
scroll to position [13659, 0]
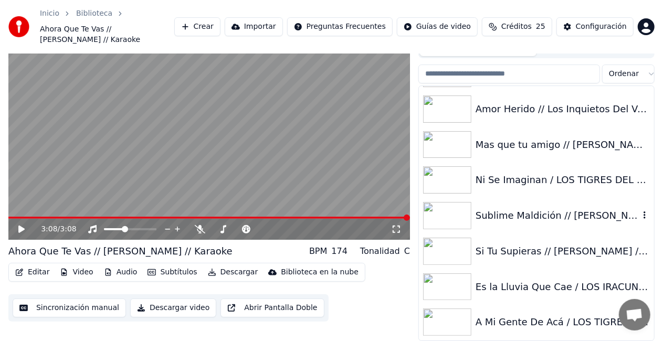
click at [529, 214] on div "Sublime Maldición // [PERSON_NAME] // Karaoke 🎤" at bounding box center [557, 215] width 164 height 15
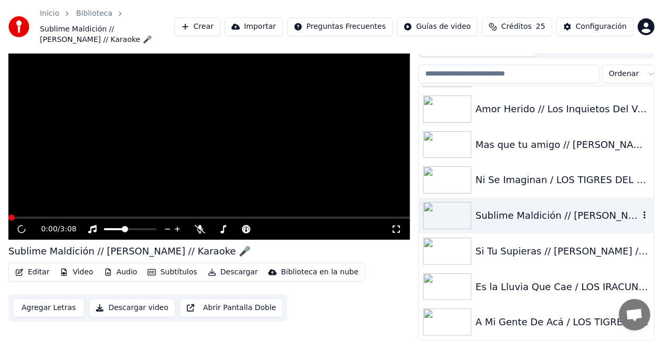
click at [529, 214] on div "Sublime Maldición // [PERSON_NAME] // Karaoke 🎤" at bounding box center [557, 215] width 164 height 15
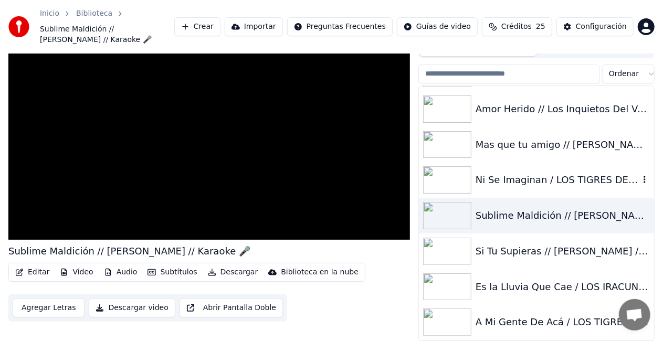
click at [492, 184] on div "Ni Se Imaginan / LOS TIGRES DEL NORTE / [GEOGRAPHIC_DATA]" at bounding box center [557, 180] width 164 height 15
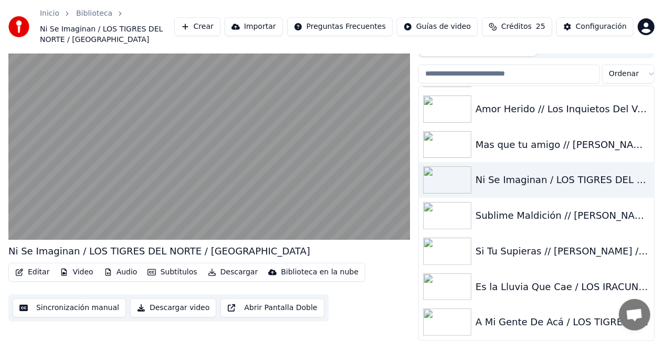
click at [71, 271] on button "Video" at bounding box center [76, 272] width 41 height 15
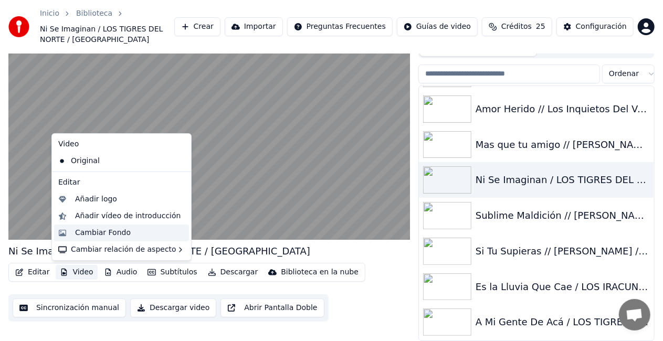
click at [104, 234] on div "Cambiar Fondo" at bounding box center [103, 233] width 56 height 10
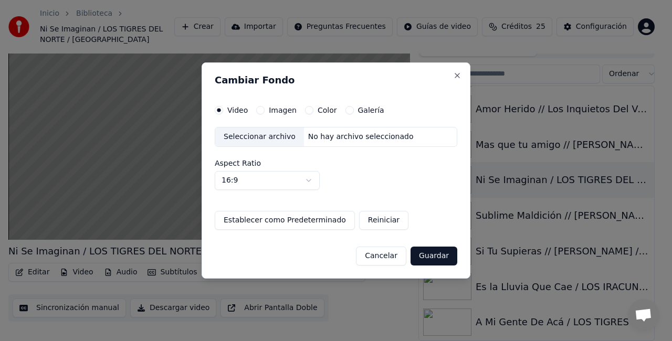
click at [251, 139] on div "Seleccionar archivo" at bounding box center [259, 137] width 89 height 19
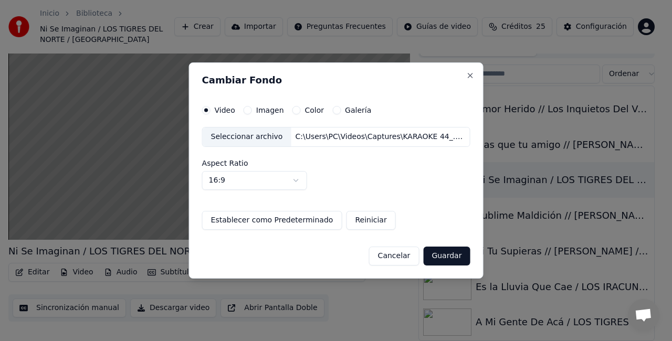
click at [429, 256] on button "Guardar" at bounding box center [446, 256] width 47 height 19
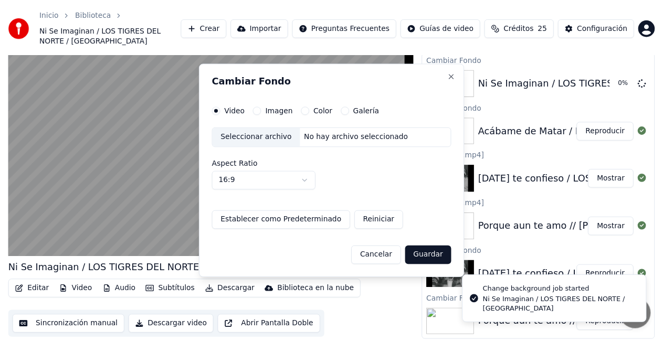
scroll to position [27, 0]
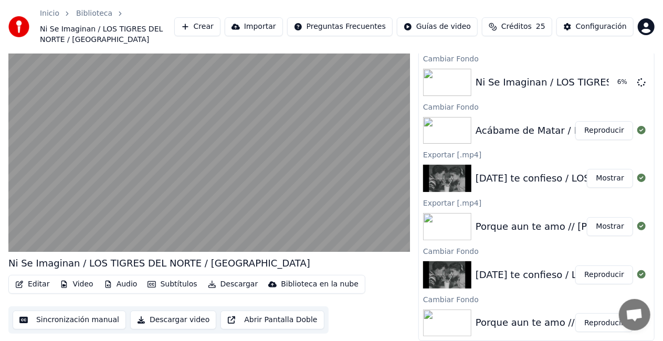
click at [532, 131] on div "Acábame de Matar / LOS YONICS / Karaoke" at bounding box center [576, 130] width 202 height 15
click at [586, 130] on button "Reproducir" at bounding box center [604, 130] width 58 height 19
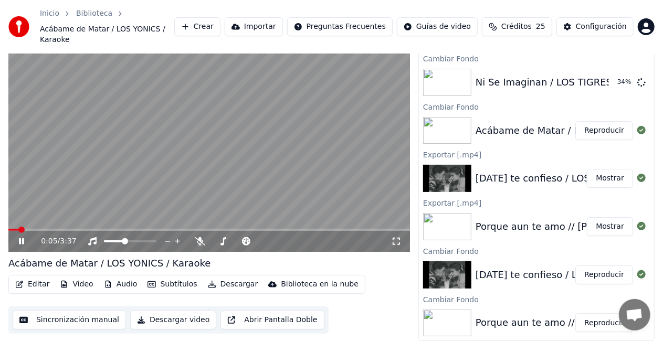
click at [229, 283] on button "Descargar" at bounding box center [233, 284] width 59 height 15
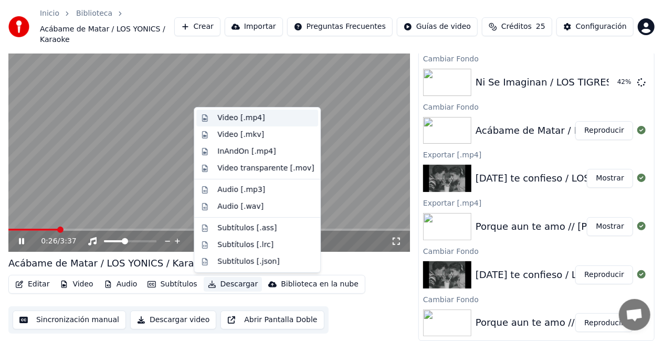
click at [229, 115] on div "Video [.mp4]" at bounding box center [240, 118] width 47 height 10
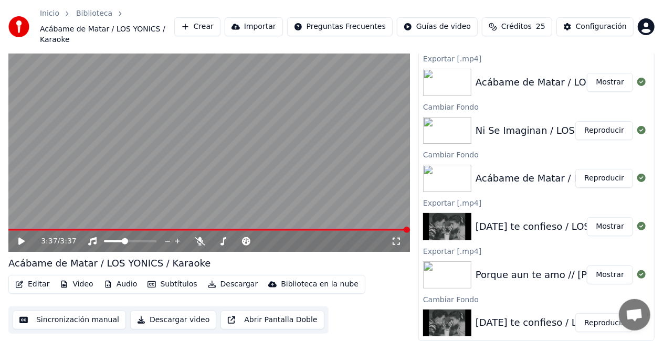
click at [593, 130] on button "Reproducir" at bounding box center [604, 130] width 58 height 19
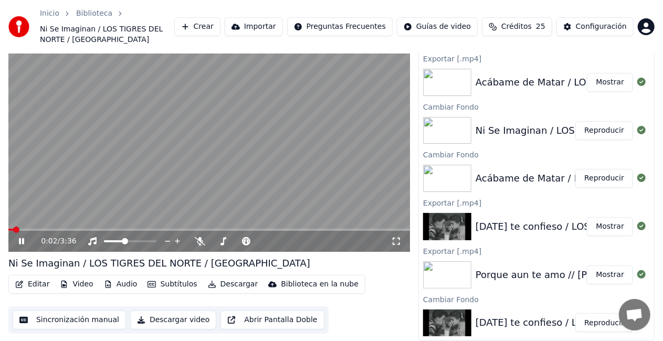
click at [226, 286] on button "Descargar" at bounding box center [233, 284] width 59 height 15
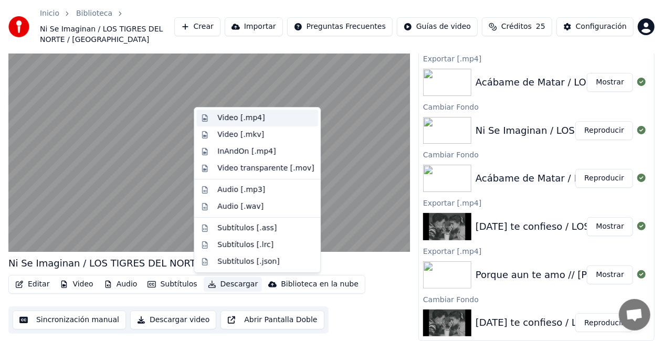
click at [241, 114] on div "Video [.mp4]" at bounding box center [240, 118] width 47 height 10
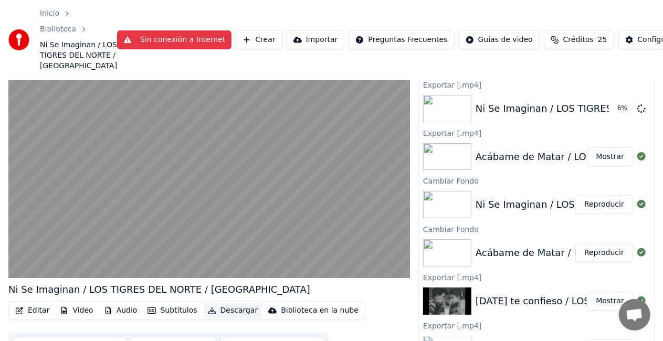
scroll to position [75, 0]
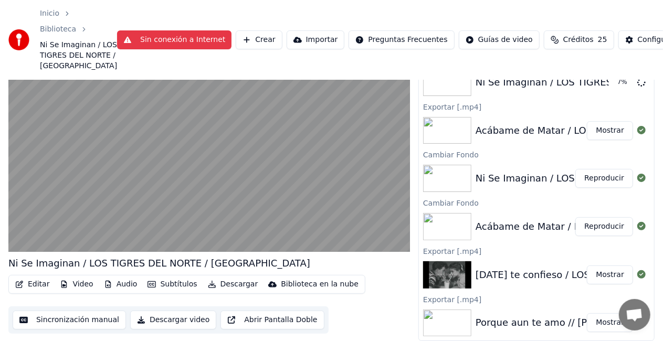
click at [373, 1] on div "Inicio Biblioteca Ni Se Imaginan / LOS TIGRES DEL NORTE / Karaoke Sin conexión …" at bounding box center [331, 40] width 663 height 80
click at [573, 80] on div "Inicio Biblioteca Ni Se Imaginan / LOS TIGRES DEL NORTE / Karaoke Sin conexión …" at bounding box center [331, 40] width 663 height 80
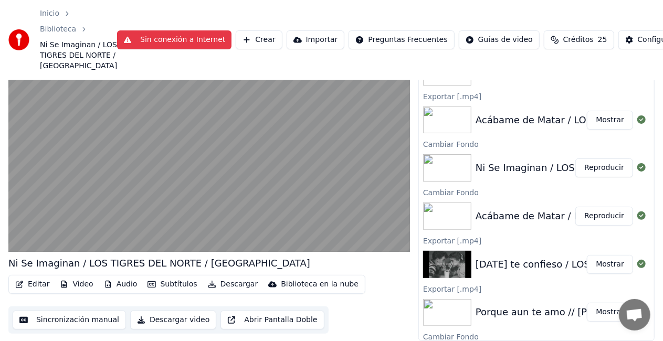
scroll to position [0, 0]
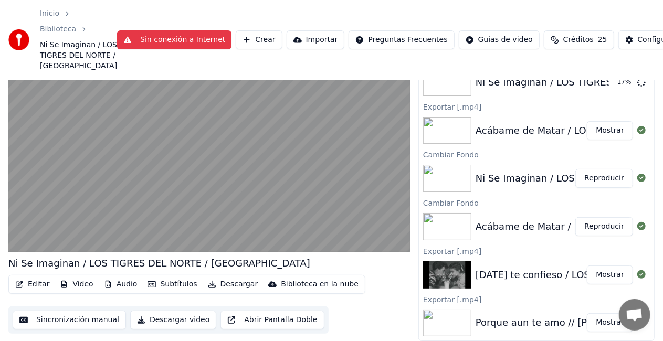
click at [211, 13] on div "Inicio Biblioteca Ni Se Imaginan / LOS TIGRES DEL NORTE / Karaoke Sin conexión …" at bounding box center [331, 40] width 663 height 80
click at [63, 28] on link "Biblioteca" at bounding box center [58, 29] width 36 height 10
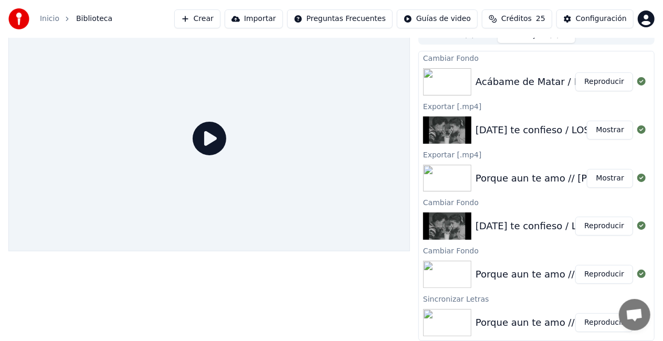
scroll to position [12, 0]
click at [590, 225] on button "Reproducir" at bounding box center [604, 226] width 58 height 19
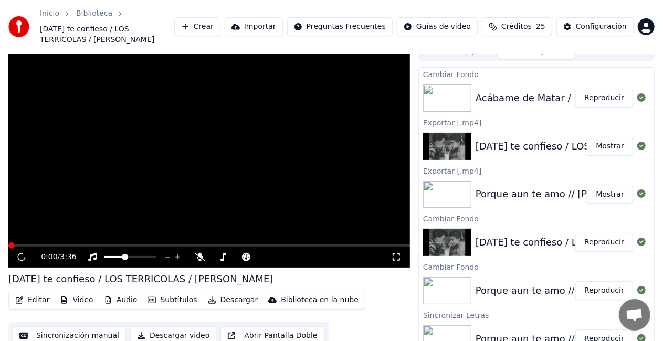
scroll to position [27, 0]
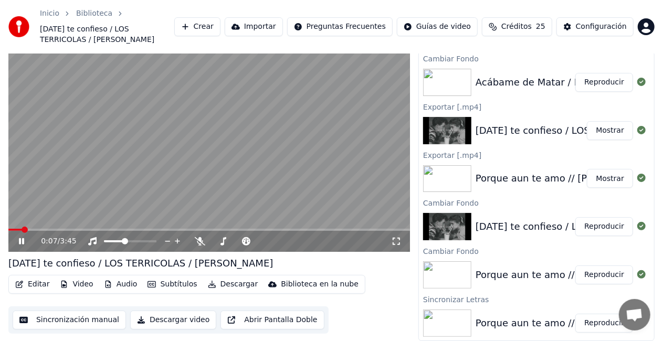
click at [398, 240] on icon at bounding box center [396, 241] width 10 height 8
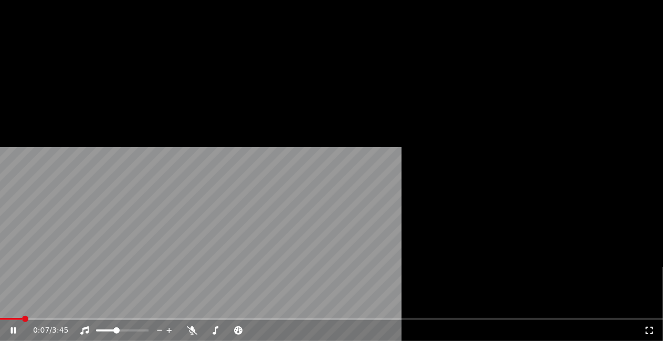
scroll to position [113, 0]
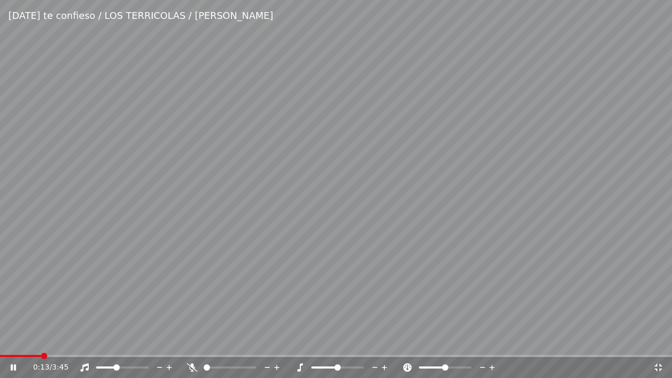
click at [655, 341] on icon at bounding box center [657, 367] width 7 height 7
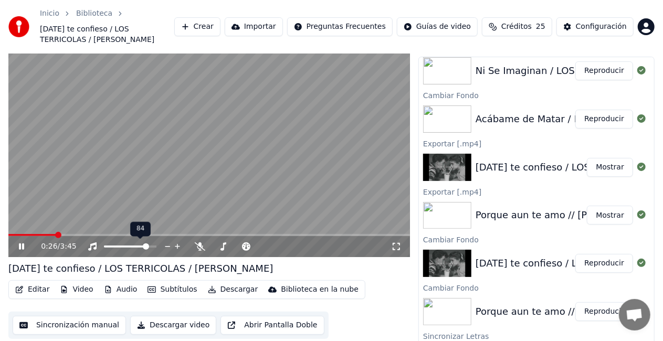
click at [149, 250] on span at bounding box center [146, 246] width 6 height 6
click at [9, 236] on div "0:41 / 3:45" at bounding box center [208, 246] width 401 height 21
click at [10, 235] on span at bounding box center [9, 235] width 2 height 2
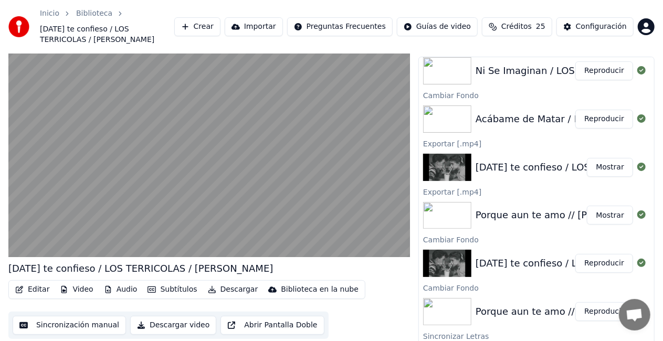
click at [588, 117] on button "Reproducir" at bounding box center [604, 119] width 58 height 19
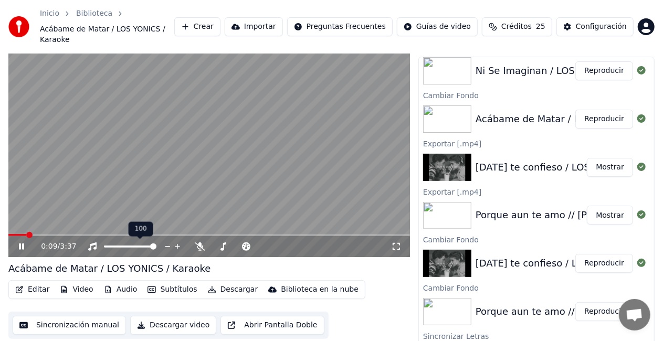
click at [156, 250] on span at bounding box center [153, 246] width 6 height 6
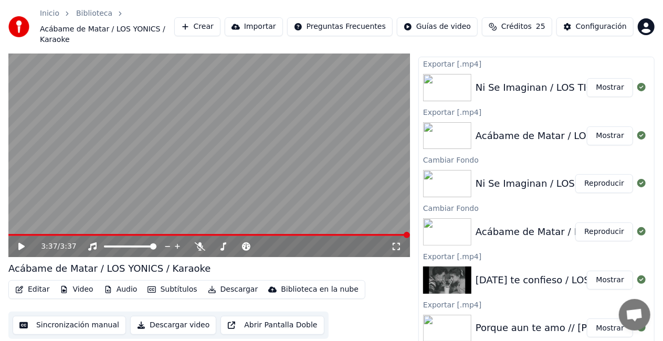
click at [90, 15] on link "Biblioteca" at bounding box center [94, 13] width 36 height 10
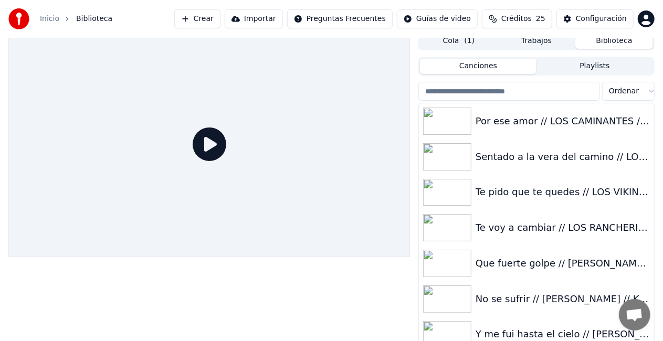
click at [619, 41] on button "Biblioteca" at bounding box center [614, 41] width 78 height 15
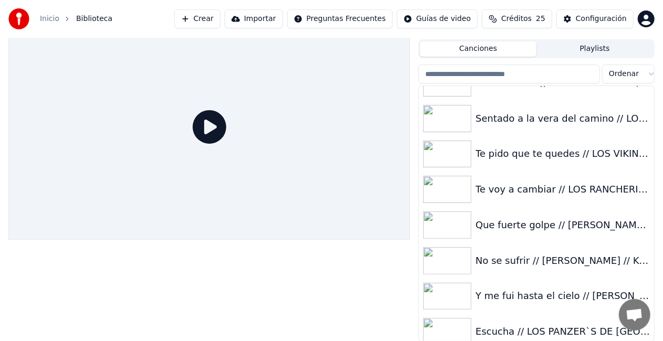
scroll to position [42, 0]
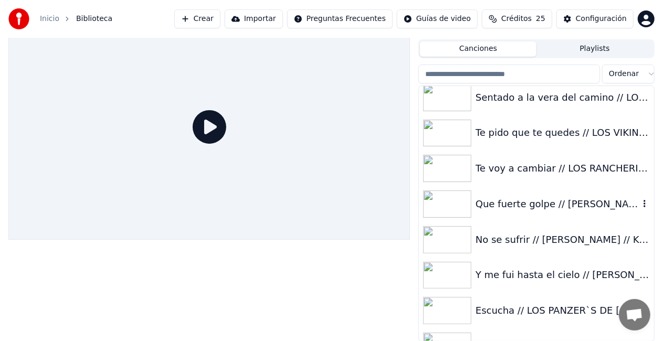
click at [535, 202] on div "Que fuerte golpe // [PERSON_NAME] // Karaoke 🎤" at bounding box center [557, 204] width 164 height 15
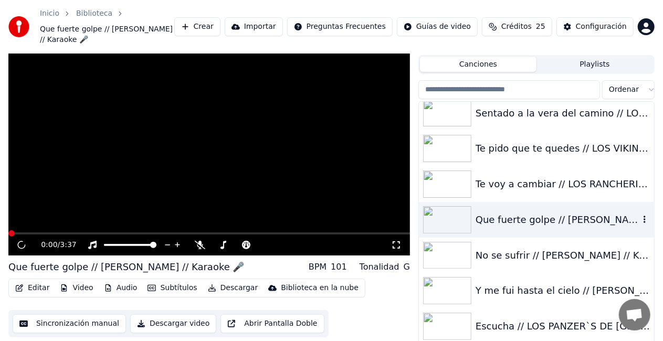
scroll to position [39, 0]
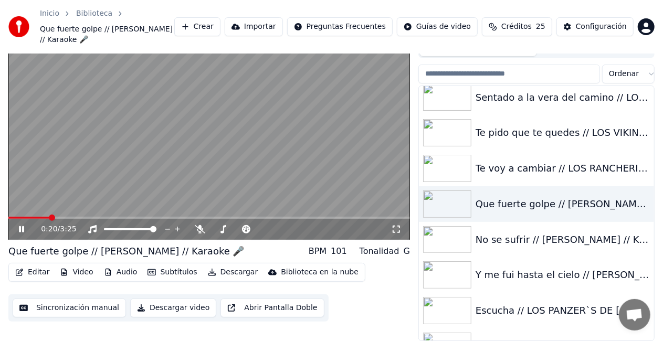
click at [20, 225] on icon at bounding box center [29, 229] width 24 height 8
click at [494, 312] on div "Escucha // LOS PANZER`S DE [GEOGRAPHIC_DATA] // Karaoke 🎤" at bounding box center [557, 310] width 164 height 15
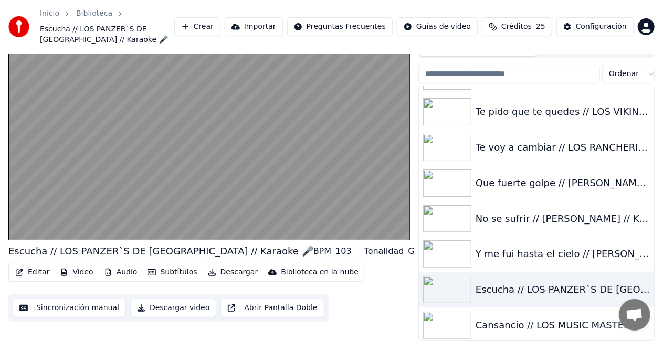
scroll to position [84, 0]
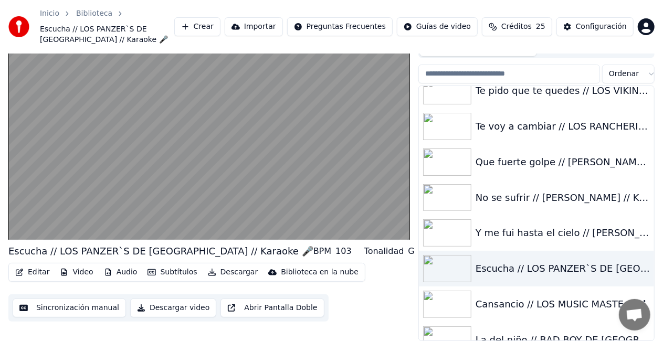
click at [514, 304] on div "Cansancio // LOS MUSIC MASTER`S DE [GEOGRAPHIC_DATA]" at bounding box center [557, 304] width 164 height 15
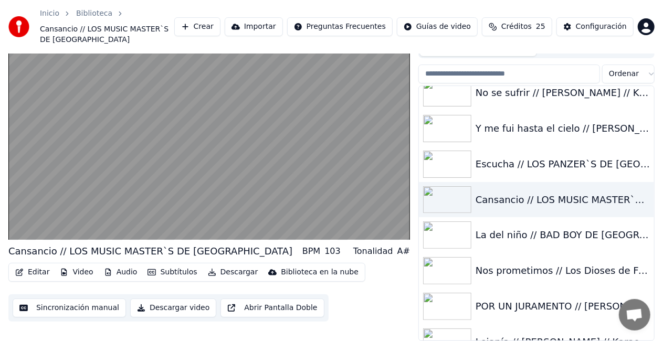
scroll to position [210, 0]
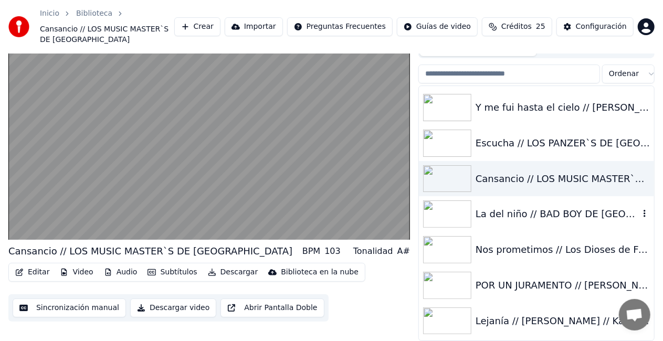
click at [547, 216] on div "La del niño // BAD BOY DE [GEOGRAPHIC_DATA] // Karaoke 🎤" at bounding box center [557, 214] width 164 height 15
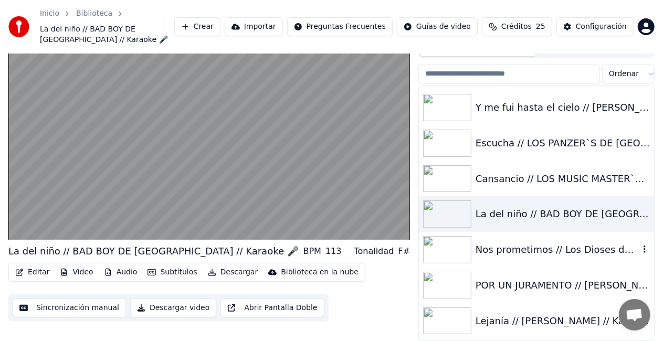
click at [490, 253] on div "Nos prometimos // Los Dioses de Fuego de Chontales // Karaoke 🎤" at bounding box center [557, 249] width 164 height 15
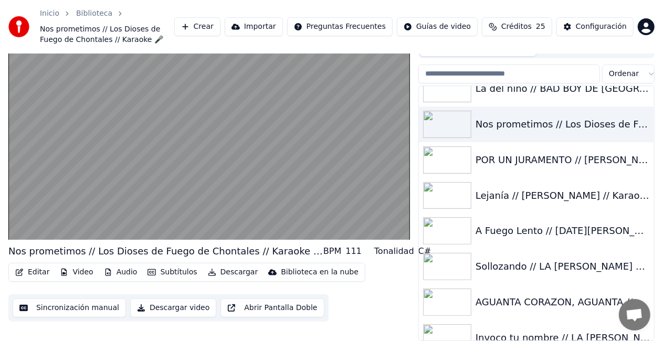
scroll to position [357, 0]
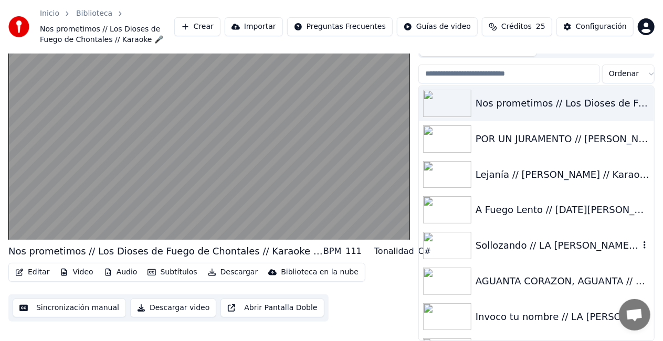
click at [523, 246] on div "Sollozando // LA [PERSON_NAME] DE ACAPULCO // Karaoke 🎤" at bounding box center [557, 245] width 164 height 15
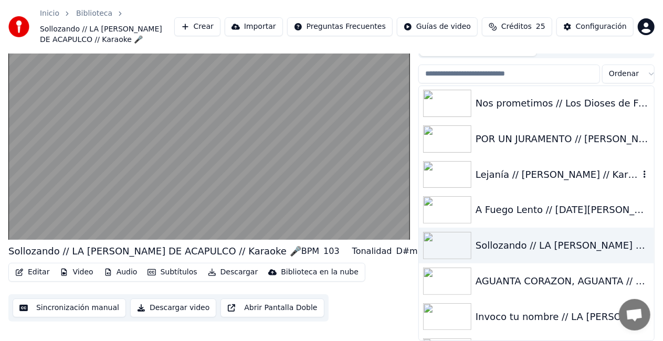
click at [491, 176] on div "Lejanía // [PERSON_NAME] // Karaoke 🎤" at bounding box center [557, 174] width 164 height 15
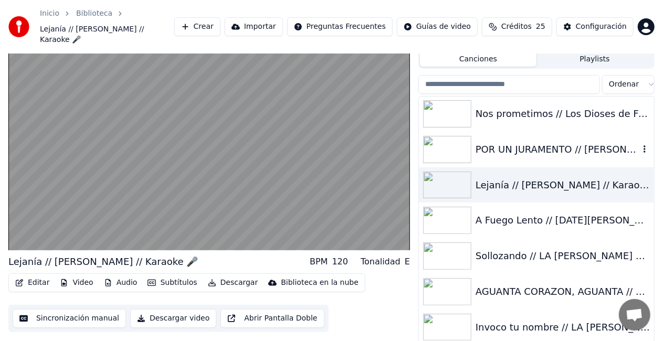
click at [488, 142] on div "POR UN JURAMENTO // [PERSON_NAME] // Karaoke 🎤" at bounding box center [557, 149] width 164 height 15
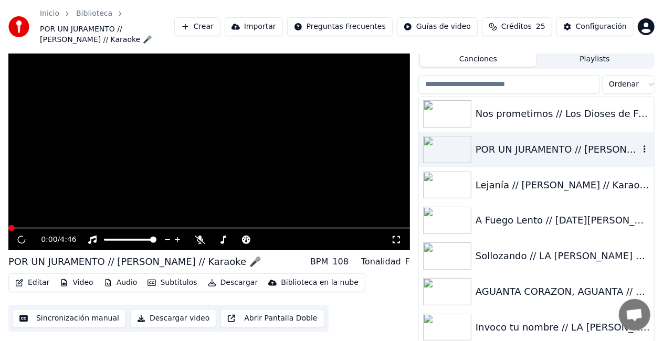
scroll to position [39, 0]
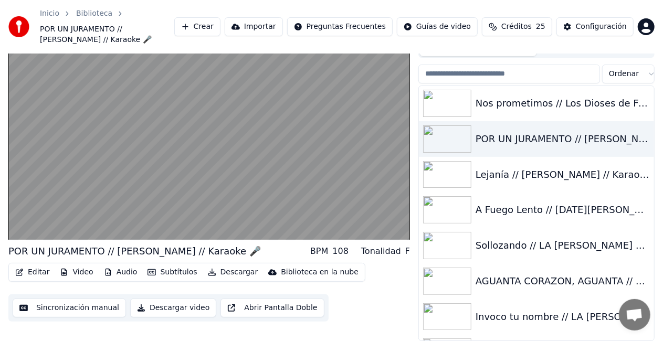
click at [488, 317] on div "Invoco tu nombre // LA [PERSON_NAME] DE ACAPULCO // Karaoke 🎤" at bounding box center [557, 317] width 164 height 15
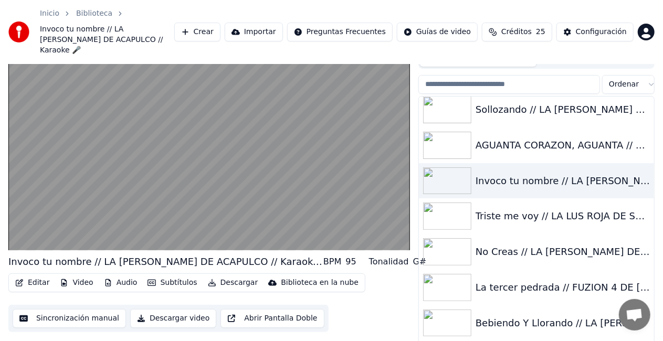
scroll to position [525, 0]
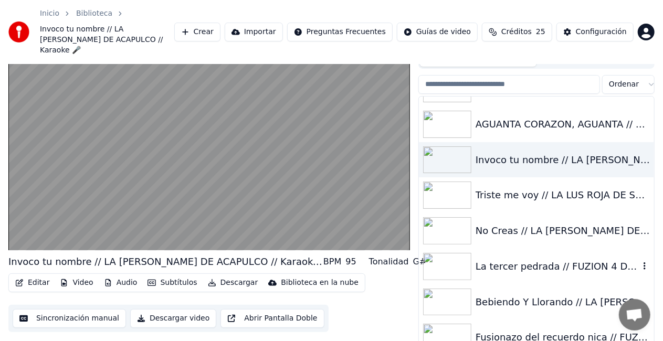
click at [549, 259] on div "La tercer pedrada // FUZION 4 DE [GEOGRAPHIC_DATA] // Karaoke 🎤" at bounding box center [557, 266] width 164 height 15
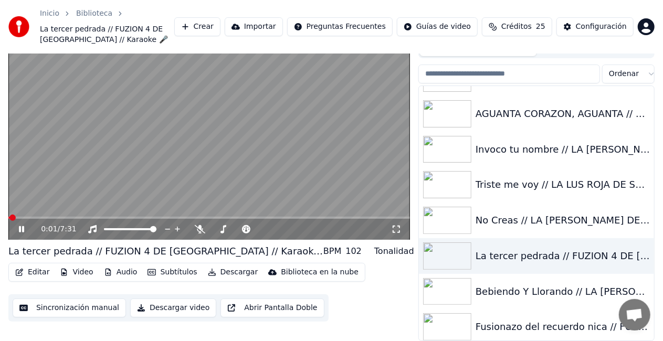
click at [9, 217] on span at bounding box center [8, 218] width 1 height 2
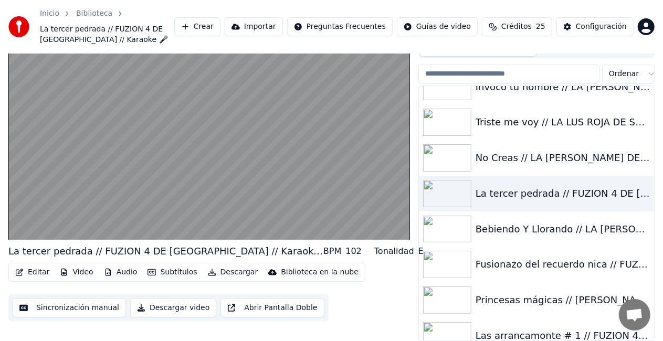
scroll to position [609, 0]
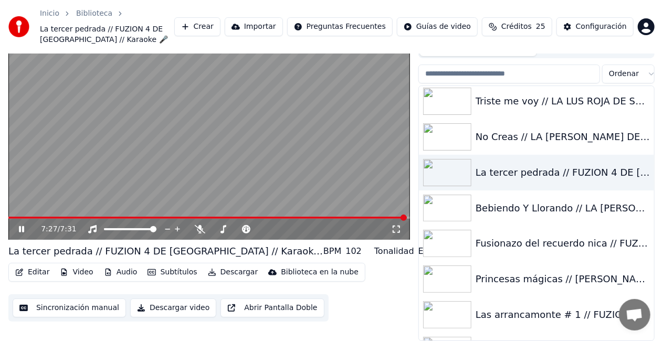
click at [501, 314] on div "Las arrancamonte # 1 // FUZION 4 DE [GEOGRAPHIC_DATA] // Karaoke 🎤" at bounding box center [557, 314] width 164 height 15
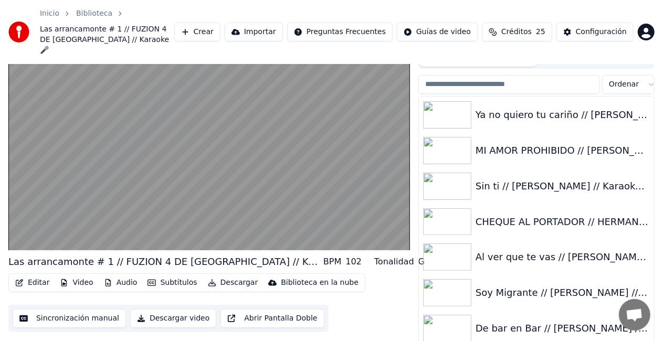
scroll to position [1070, 0]
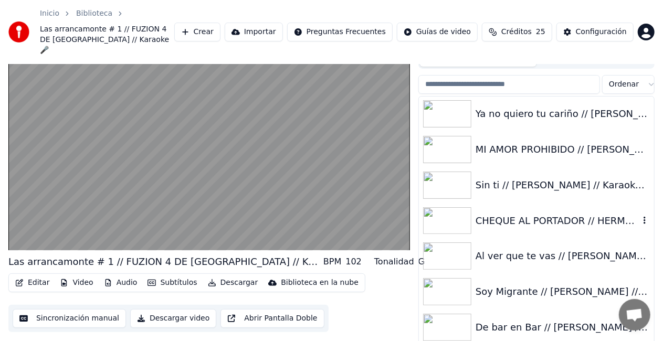
click at [560, 214] on div "CHEQUE AL PORTADOR // HERMANOS [PERSON_NAME] DE TC / KARAOKE 🎤" at bounding box center [557, 221] width 164 height 15
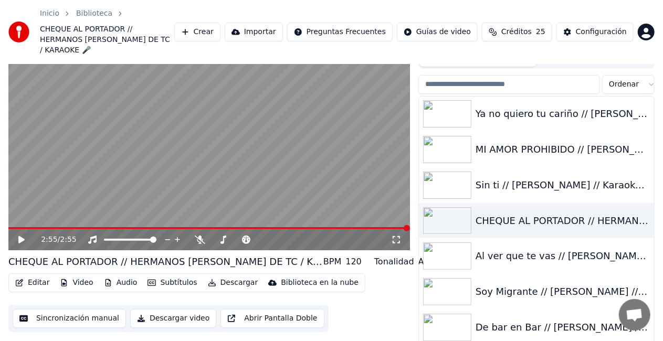
click at [380, 120] on video at bounding box center [208, 138] width 401 height 226
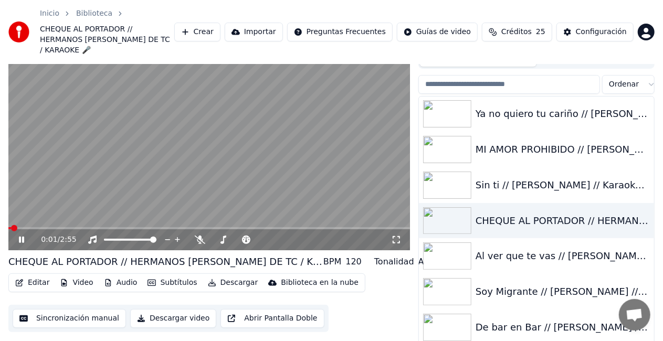
click at [350, 158] on video at bounding box center [208, 138] width 401 height 226
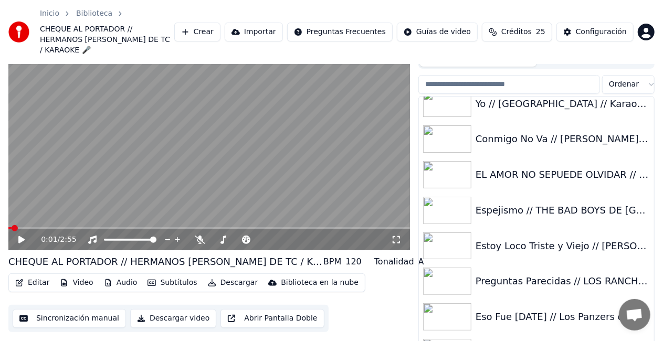
scroll to position [1637, 0]
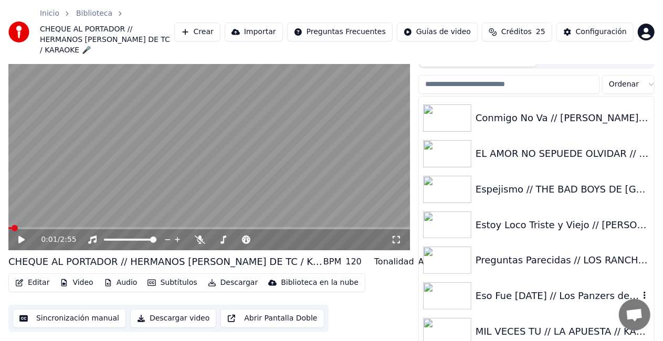
click at [548, 289] on div "Eso Fue [DATE] // Los Panzers de [GEOGRAPHIC_DATA] // Karaoke 🎤" at bounding box center [557, 296] width 164 height 15
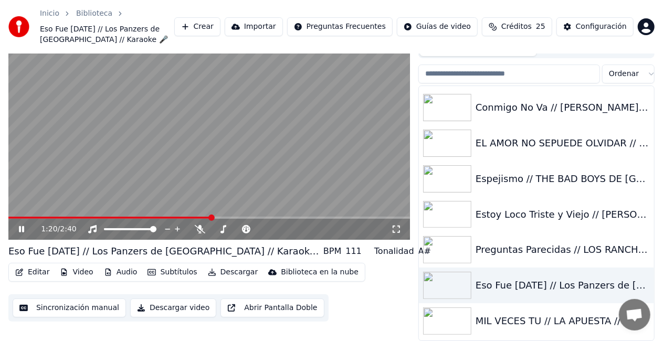
click at [27, 231] on icon at bounding box center [29, 229] width 24 height 8
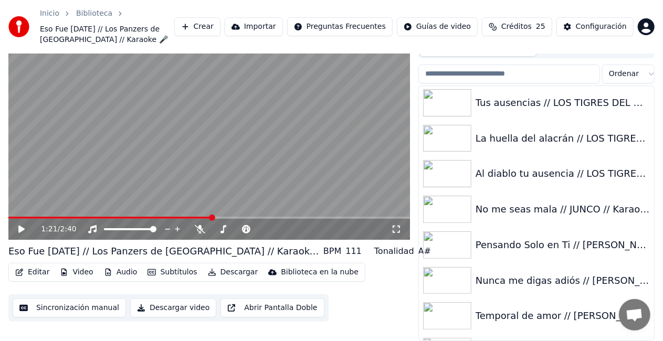
scroll to position [2036, 0]
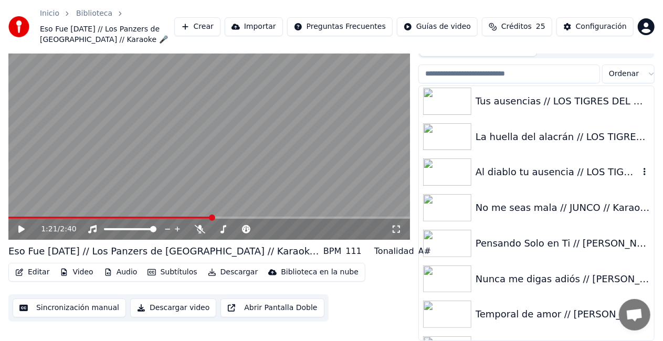
click at [519, 169] on div "Al diablo tu ausencia // LOS TIGRES DEL NORTE // Karaoke 🎤" at bounding box center [557, 172] width 164 height 15
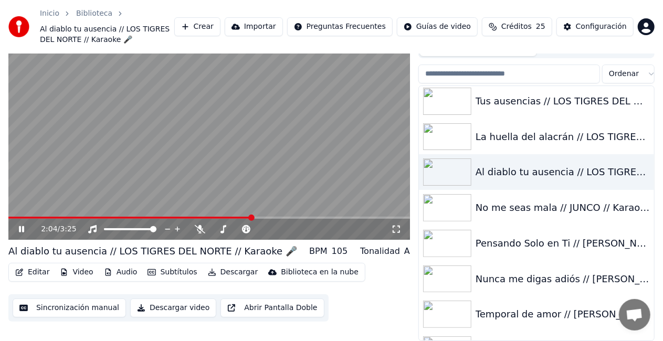
click at [27, 226] on icon at bounding box center [29, 229] width 24 height 8
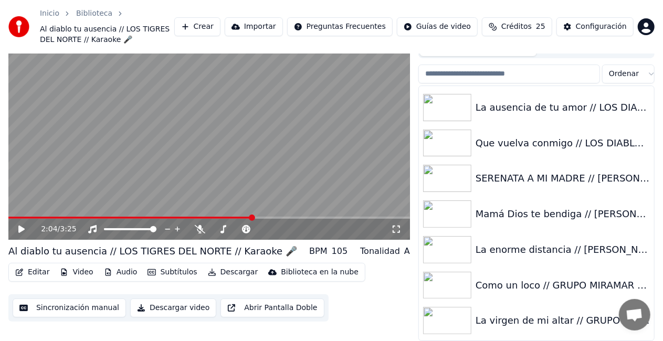
scroll to position [2817, 0]
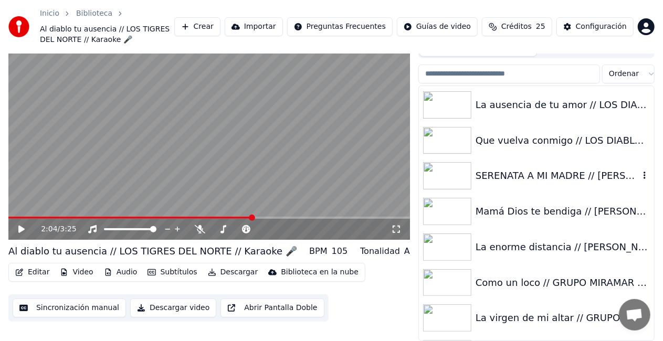
click at [570, 178] on div "SERENATA A MI MADRE // [PERSON_NAME] // Karaoke 🎤" at bounding box center [557, 175] width 164 height 15
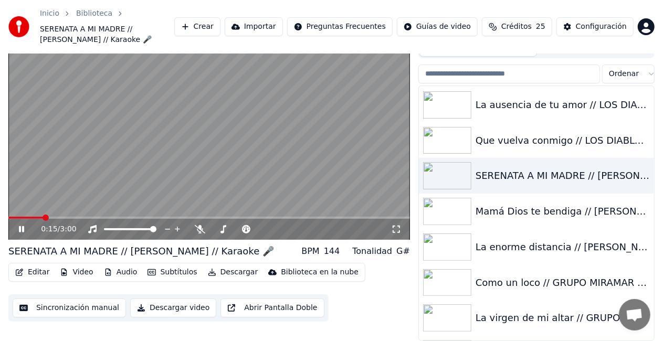
click at [21, 228] on icon at bounding box center [29, 229] width 24 height 8
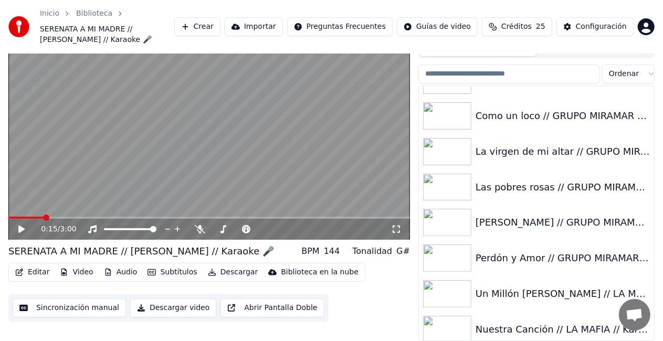
scroll to position [2977, 0]
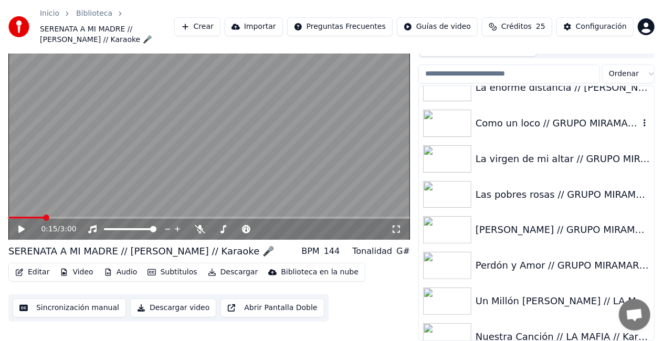
click at [527, 126] on div "Como un loco // GRUPO MIRAMAR // Karaoke 🎤" at bounding box center [557, 123] width 164 height 15
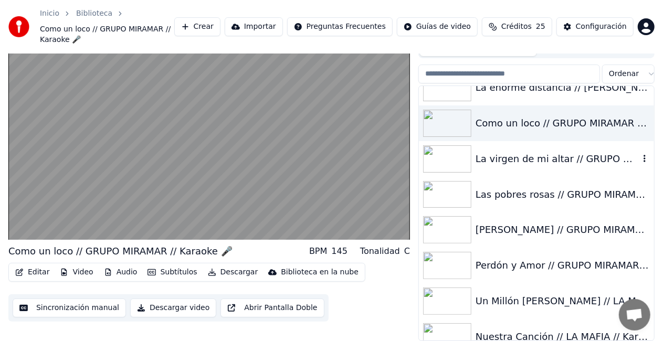
click at [523, 156] on div "La virgen de mi altar // GRUPO MIRAMAR // Karaoke 🎤" at bounding box center [557, 159] width 164 height 15
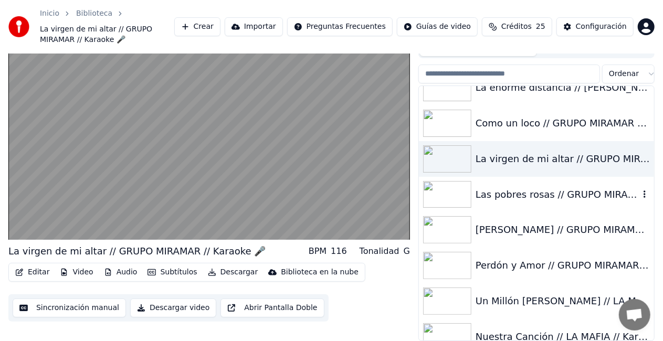
click at [553, 191] on div "Las pobres rosas // GRUPO MIRAMAR // Karaoke 🎤" at bounding box center [557, 194] width 164 height 15
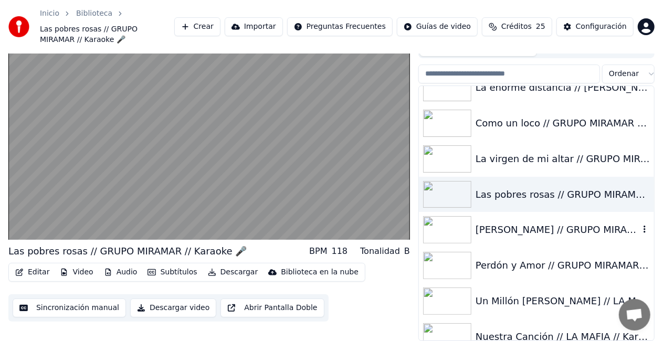
click at [522, 233] on div "[PERSON_NAME] // GRUPO MIRAMAR // Karaoke 🎤" at bounding box center [557, 229] width 164 height 15
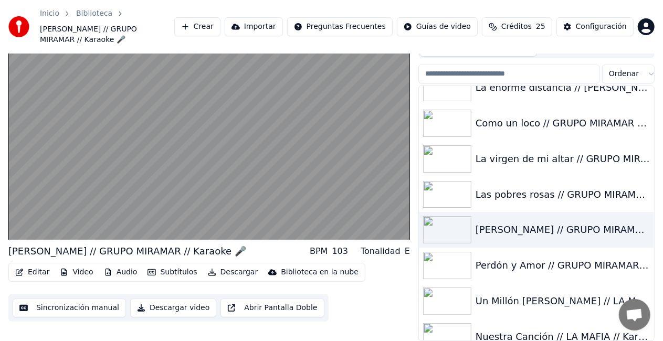
click at [403, 292] on div "Editar Video Audio Subtítulos Descargar Biblioteca en la nube Sincronización ma…" at bounding box center [208, 292] width 401 height 59
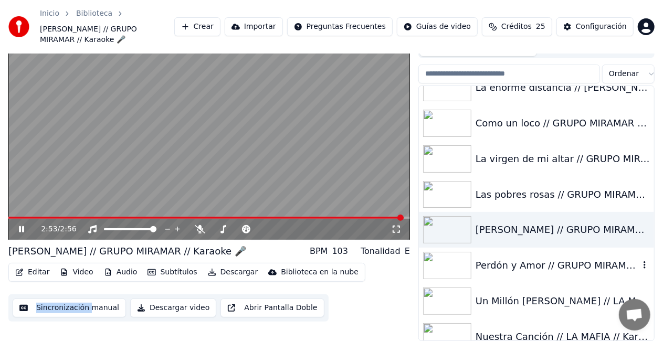
click at [536, 263] on div "Perdón y Amor // GRUPO MIRAMAR // Karaoke 🎤" at bounding box center [557, 265] width 164 height 15
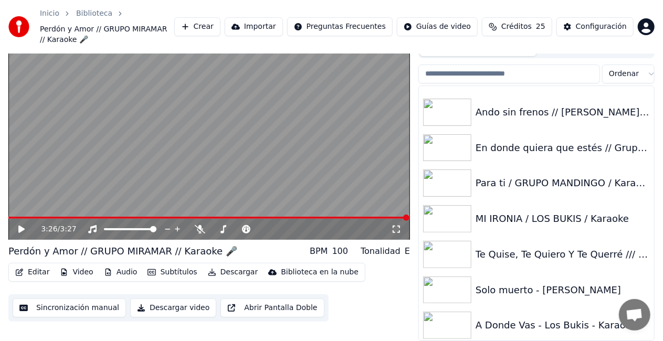
scroll to position [9168, 0]
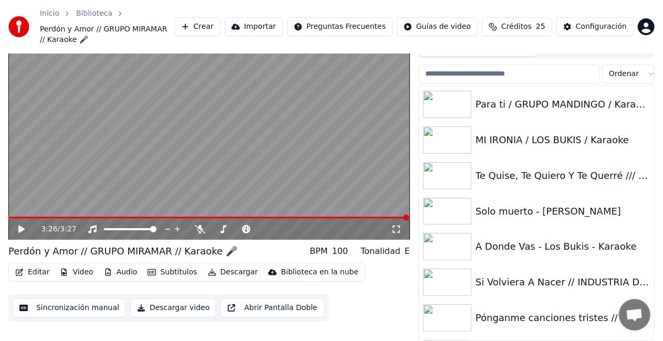
click at [530, 28] on span "Créditos" at bounding box center [516, 27] width 30 height 10
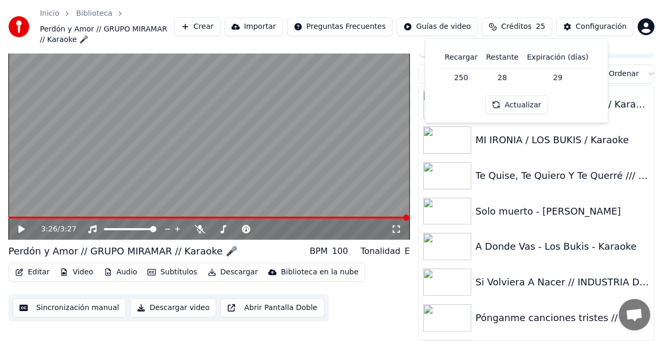
click at [514, 104] on button "Actualizar" at bounding box center [516, 104] width 62 height 19
